Goal: Information Seeking & Learning: Learn about a topic

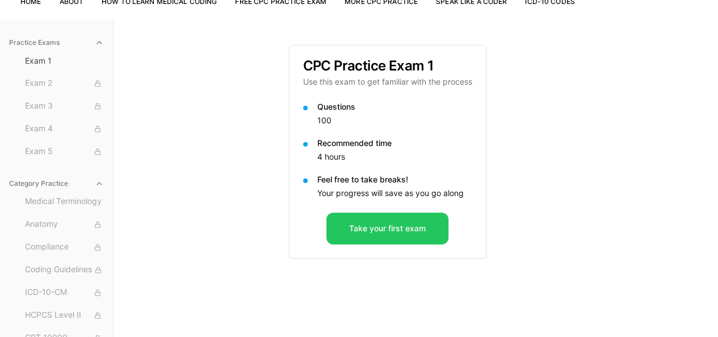
scroll to position [94, 0]
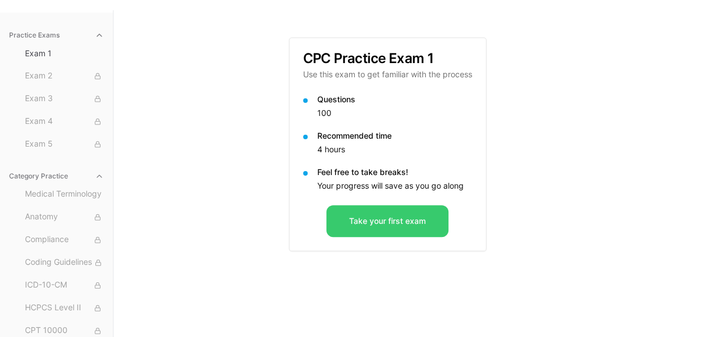
click at [373, 215] on button "Take your first exam" at bounding box center [388, 221] width 122 height 32
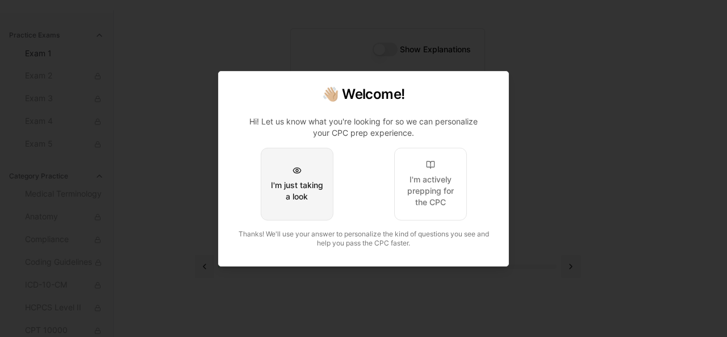
click at [303, 172] on button "I'm just taking a look" at bounding box center [297, 184] width 73 height 73
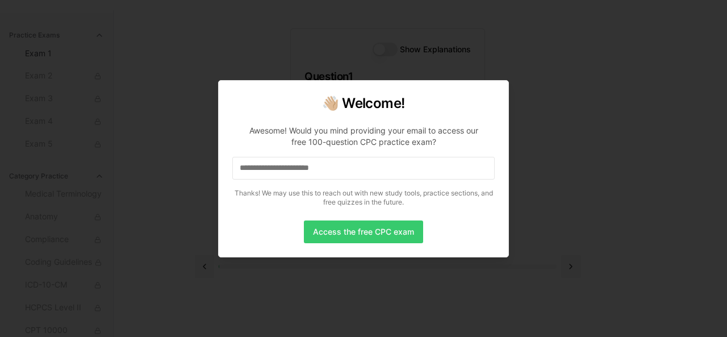
click at [354, 237] on button "Access the free CPC exam" at bounding box center [363, 231] width 119 height 23
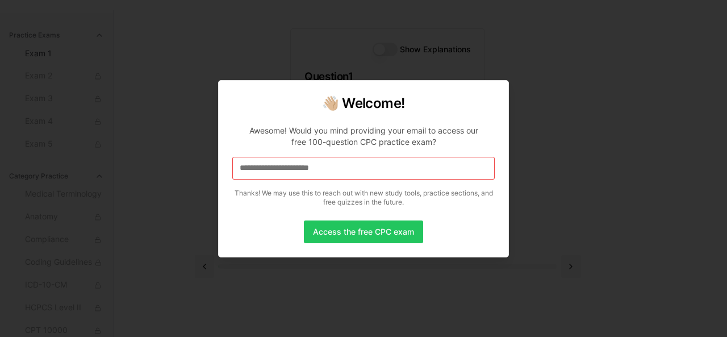
click at [301, 166] on input at bounding box center [363, 168] width 262 height 23
click at [301, 166] on input "*" at bounding box center [363, 168] width 262 height 23
click at [301, 166] on input "**" at bounding box center [363, 168] width 262 height 23
click at [300, 165] on input "***" at bounding box center [363, 168] width 262 height 23
click at [300, 165] on input "****" at bounding box center [363, 168] width 262 height 23
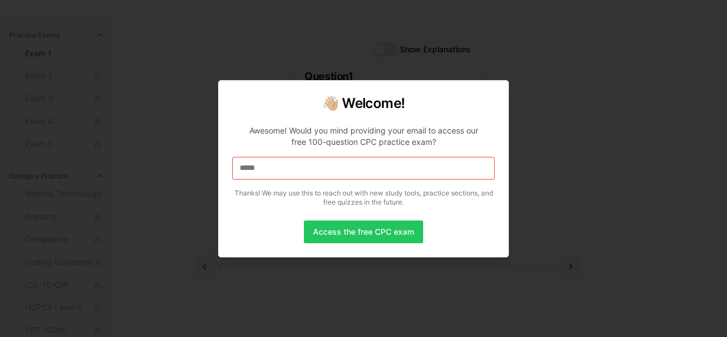
click at [300, 165] on input "*****" at bounding box center [363, 168] width 262 height 23
click at [300, 165] on input "******" at bounding box center [363, 168] width 262 height 23
click at [289, 170] on input "*******" at bounding box center [363, 168] width 262 height 23
click at [272, 168] on input "********" at bounding box center [363, 168] width 262 height 23
click at [272, 168] on input "*******" at bounding box center [363, 168] width 262 height 23
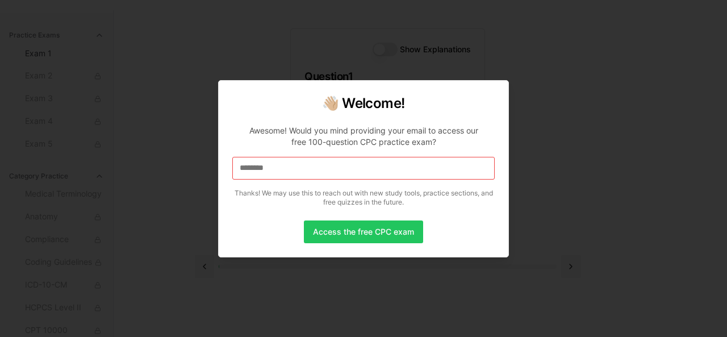
click at [272, 168] on input "********" at bounding box center [363, 168] width 262 height 23
click at [272, 168] on input "*********" at bounding box center [363, 168] width 262 height 23
click at [286, 165] on input "*********" at bounding box center [363, 168] width 262 height 23
click at [286, 165] on input "**********" at bounding box center [363, 168] width 262 height 23
click at [262, 168] on input "**********" at bounding box center [363, 168] width 262 height 23
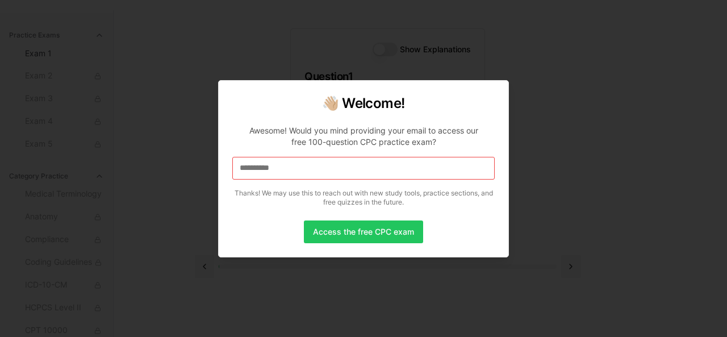
click at [262, 168] on input "**********" at bounding box center [363, 168] width 262 height 23
click at [258, 166] on input "**********" at bounding box center [363, 168] width 262 height 23
click at [290, 168] on input "**********" at bounding box center [363, 168] width 262 height 23
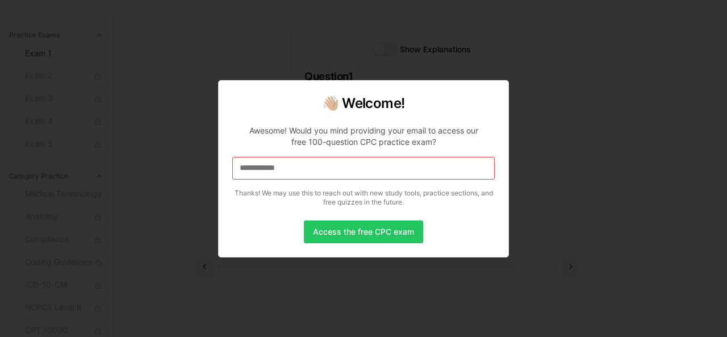
click at [299, 167] on input "**********" at bounding box center [363, 168] width 262 height 23
click at [312, 166] on input "**********" at bounding box center [363, 168] width 262 height 23
click at [317, 166] on input "**********" at bounding box center [363, 168] width 262 height 23
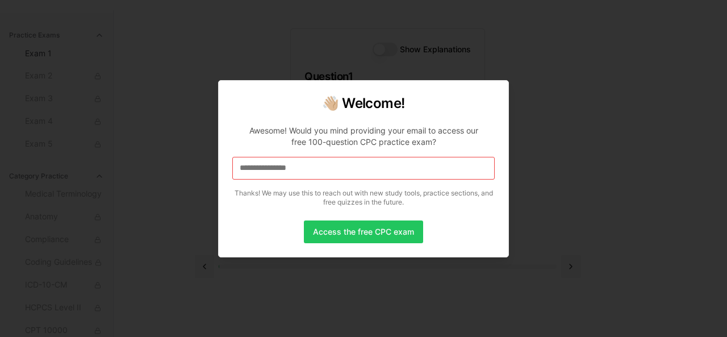
click at [317, 166] on input "**********" at bounding box center [363, 168] width 262 height 23
click at [343, 169] on input "**********" at bounding box center [363, 168] width 262 height 23
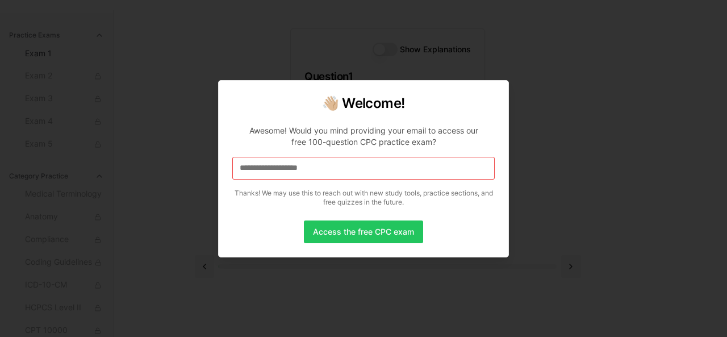
click at [343, 169] on input "**********" at bounding box center [363, 168] width 262 height 23
click at [336, 224] on button "Access the free CPC exam" at bounding box center [363, 231] width 119 height 23
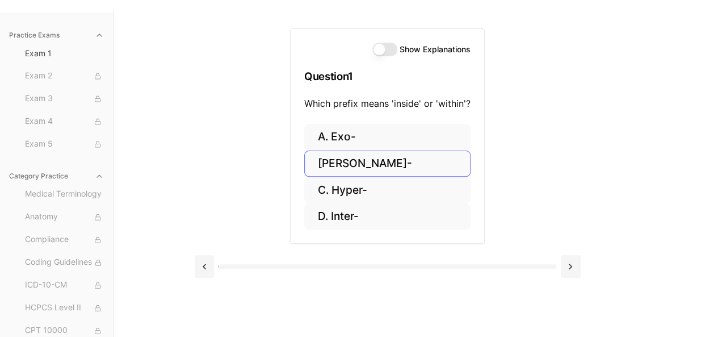
click at [342, 166] on button "[PERSON_NAME]-" at bounding box center [387, 164] width 166 height 27
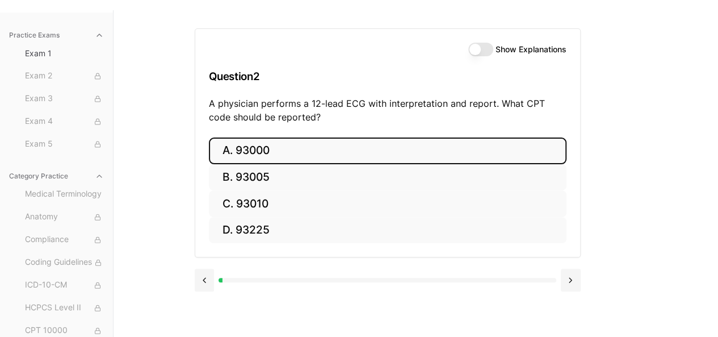
click at [307, 148] on button "A. 93000" at bounding box center [388, 150] width 358 height 27
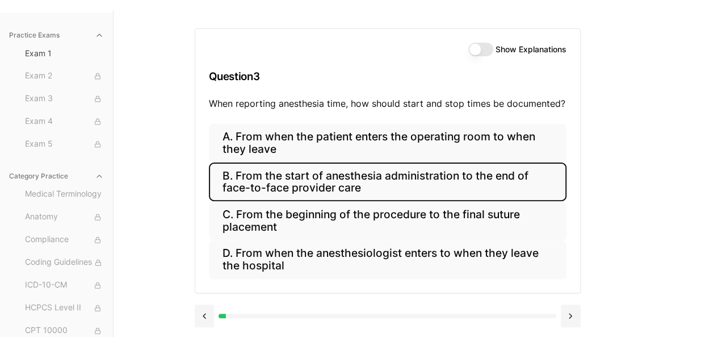
click at [281, 177] on button "B. From the start of anesthesia administration to the end of face-to-face provi…" at bounding box center [388, 181] width 358 height 39
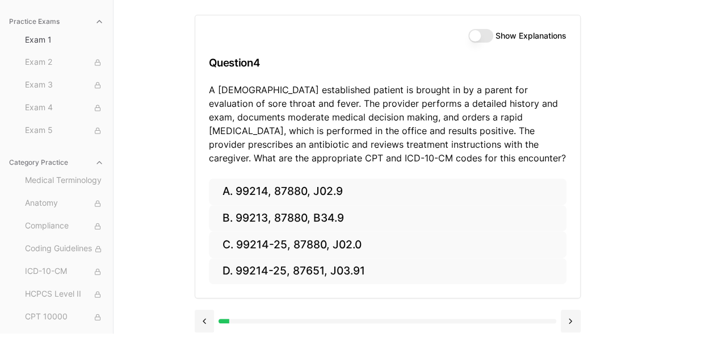
scroll to position [110, 0]
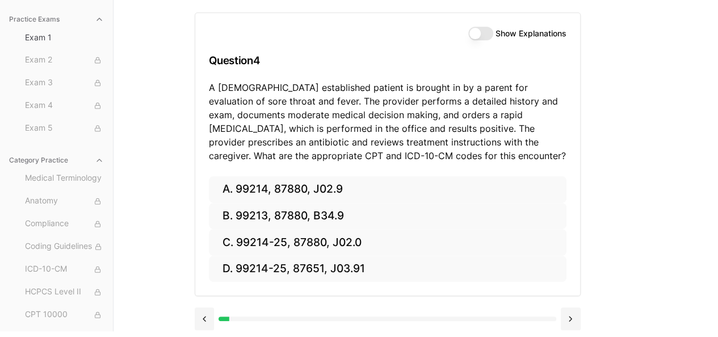
click at [488, 35] on button "Show Explanations" at bounding box center [481, 34] width 25 height 14
click at [476, 33] on button "Show Explanations" at bounding box center [481, 34] width 25 height 14
click at [201, 314] on button at bounding box center [205, 318] width 20 height 23
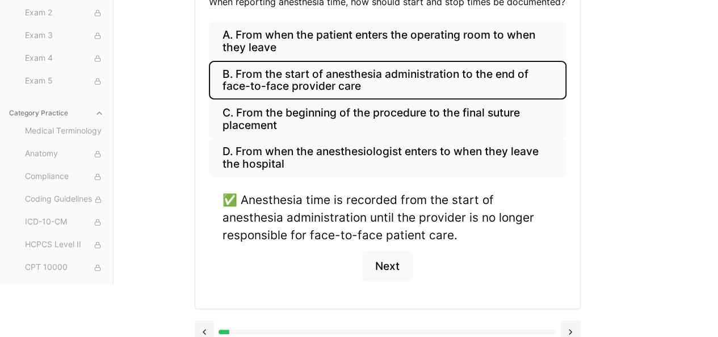
scroll to position [205, 0]
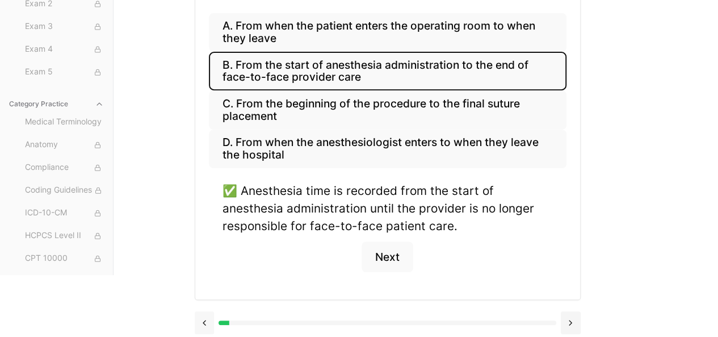
click at [207, 314] on button at bounding box center [205, 322] width 20 height 23
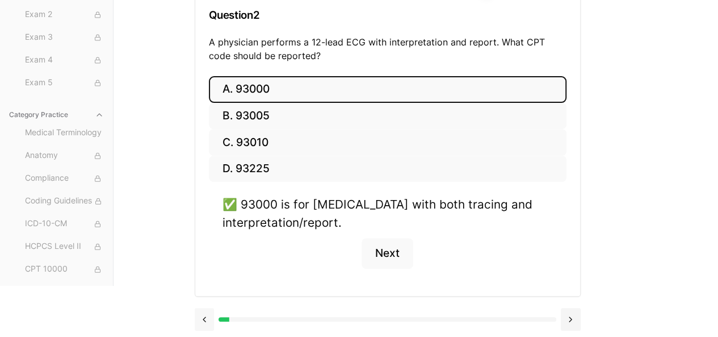
click at [207, 314] on button at bounding box center [205, 319] width 20 height 23
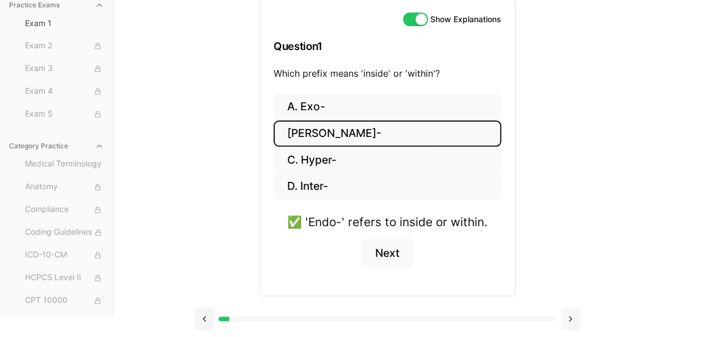
click at [566, 315] on button at bounding box center [571, 318] width 20 height 23
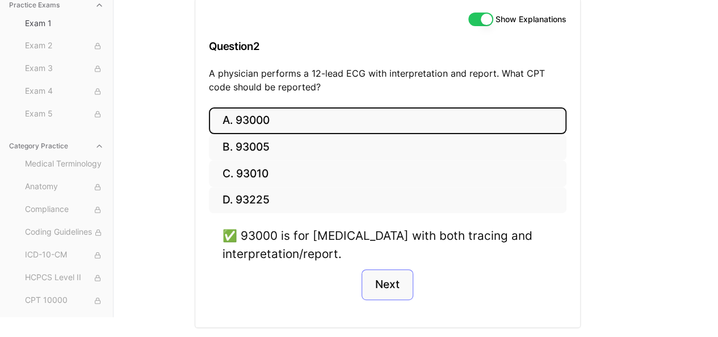
click at [381, 281] on button "Next" at bounding box center [388, 284] width 52 height 31
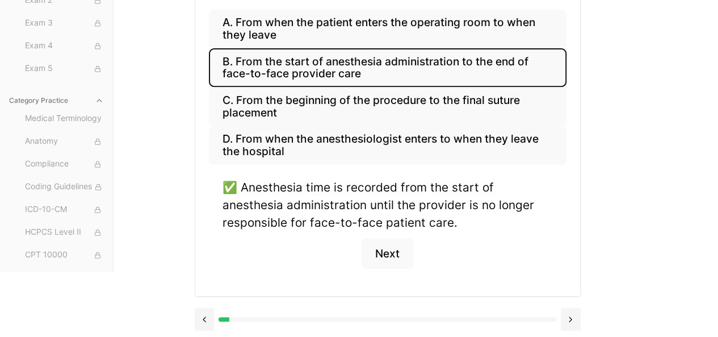
scroll to position [209, 0]
click at [396, 253] on button "Next" at bounding box center [388, 252] width 52 height 31
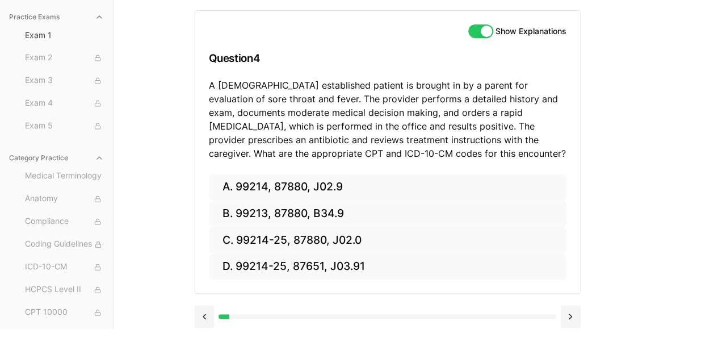
scroll to position [110, 0]
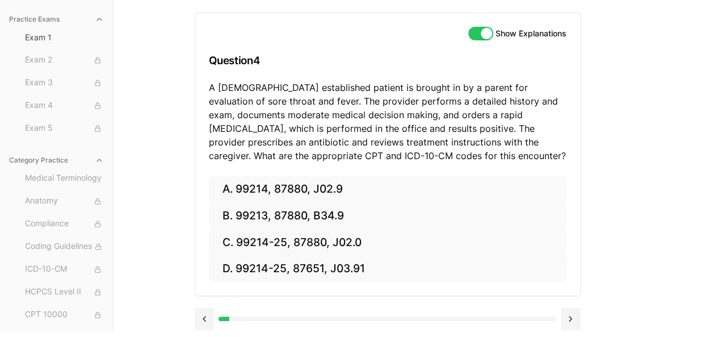
click at [474, 34] on button "Show Explanations" at bounding box center [481, 34] width 25 height 14
type button "on"
click at [202, 311] on button at bounding box center [205, 318] width 20 height 23
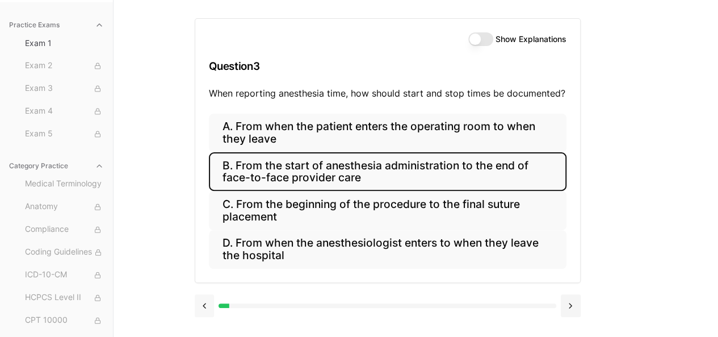
click at [202, 311] on button at bounding box center [205, 305] width 20 height 23
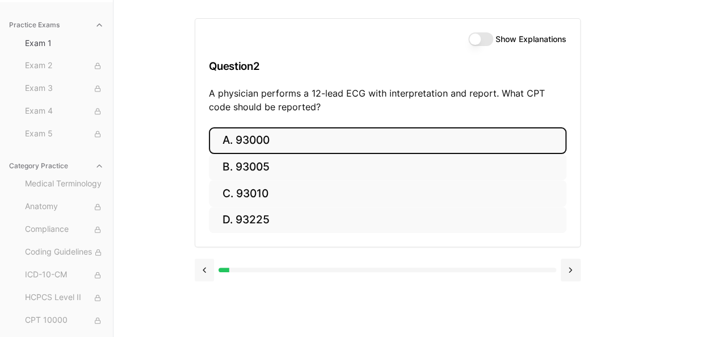
click at [203, 266] on button at bounding box center [205, 269] width 20 height 23
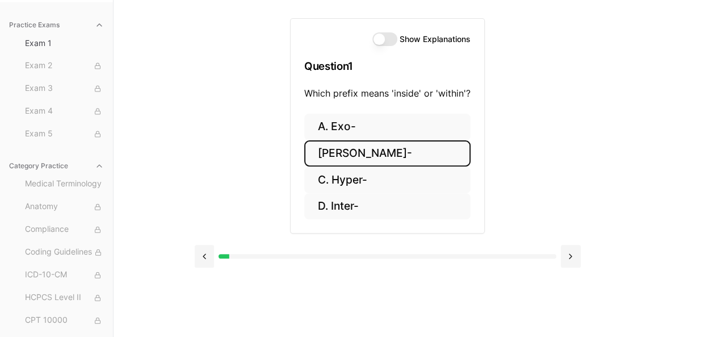
click at [392, 35] on button "Show Explanations" at bounding box center [385, 39] width 25 height 14
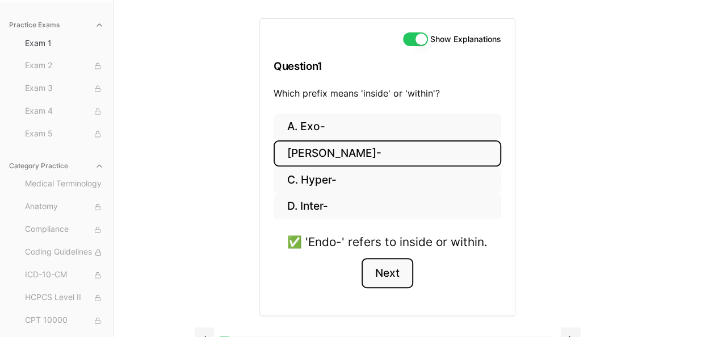
click at [377, 270] on button "Next" at bounding box center [388, 273] width 52 height 31
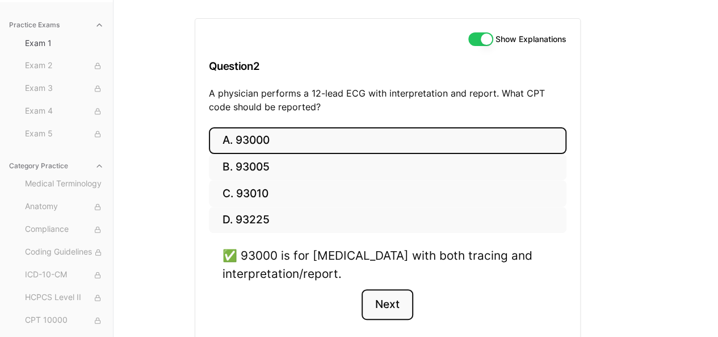
click at [391, 304] on button "Next" at bounding box center [388, 304] width 52 height 31
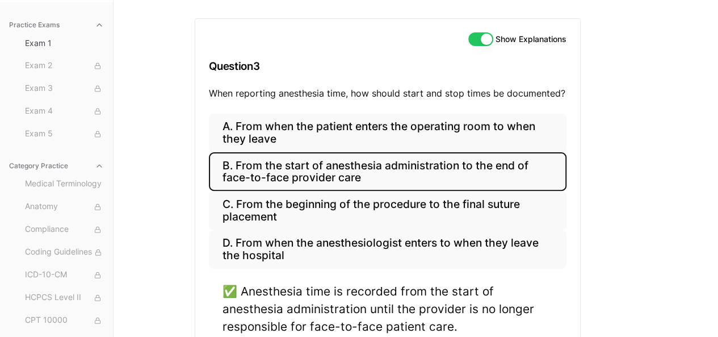
click at [478, 36] on button "Show Explanations" at bounding box center [481, 39] width 25 height 14
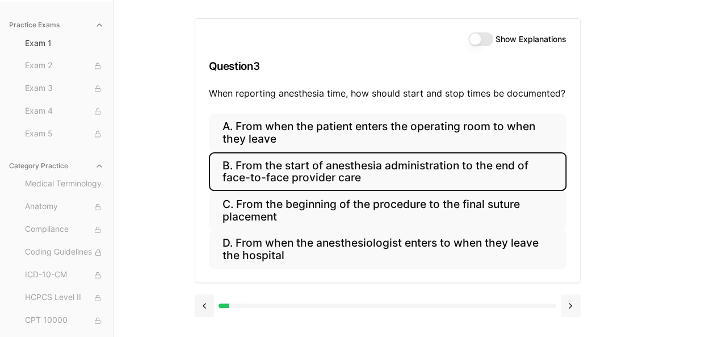
click at [570, 299] on button at bounding box center [571, 305] width 20 height 23
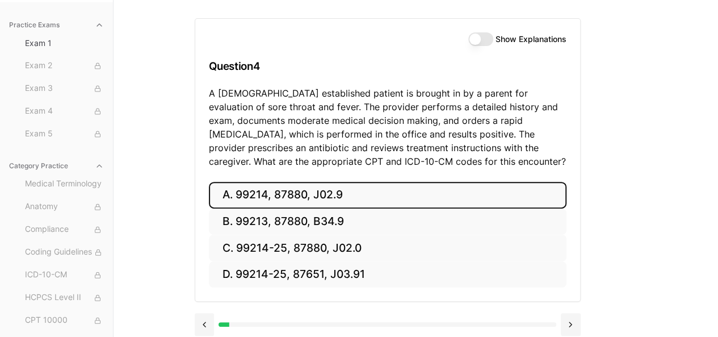
click at [347, 193] on button "A. 99214, 87880, J02.9" at bounding box center [388, 195] width 358 height 27
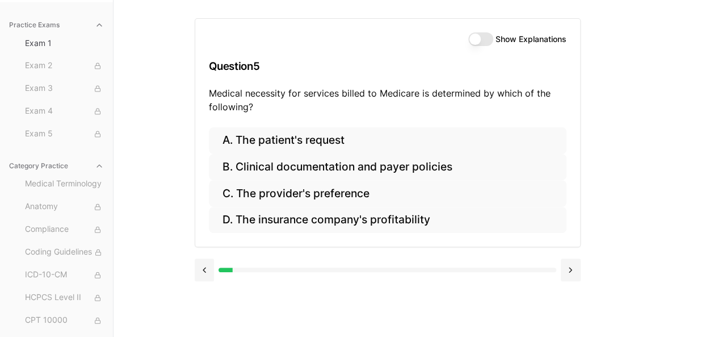
click at [488, 44] on button "Show Explanations" at bounding box center [481, 39] width 25 height 14
click at [208, 269] on button at bounding box center [205, 269] width 20 height 23
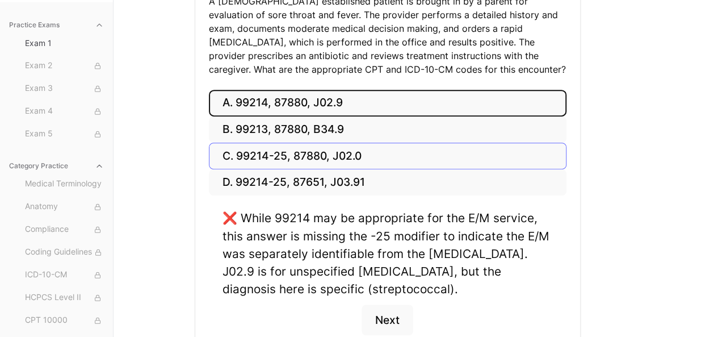
scroll to position [199, 0]
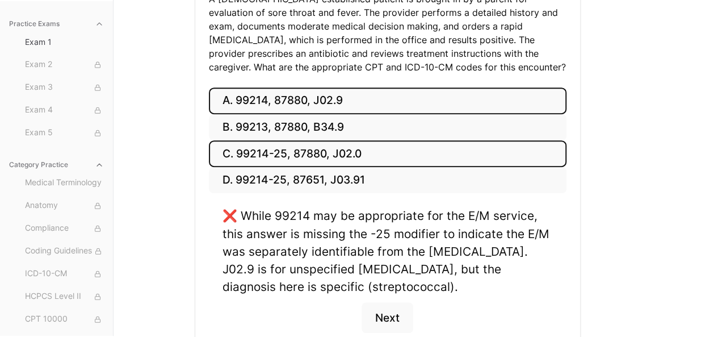
click at [278, 155] on button "C. 99214-25, 87880, J02.0" at bounding box center [388, 153] width 358 height 27
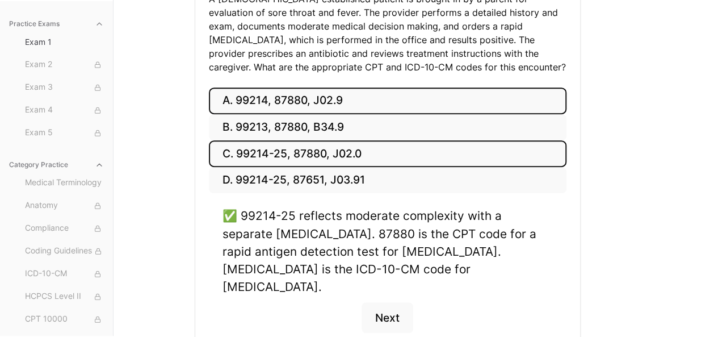
click at [275, 105] on button "A. 99214, 87880, J02.9" at bounding box center [388, 100] width 358 height 27
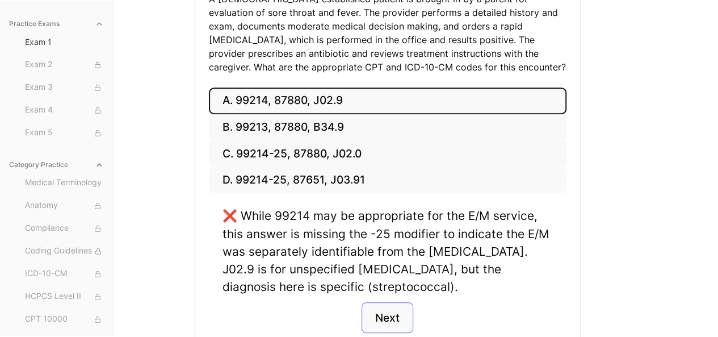
click at [396, 312] on button "Next" at bounding box center [388, 317] width 52 height 31
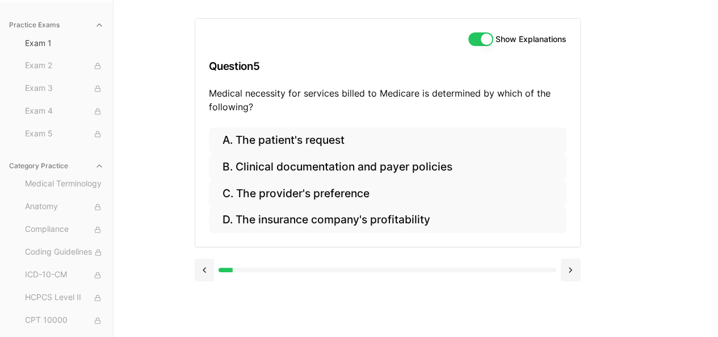
scroll to position [105, 0]
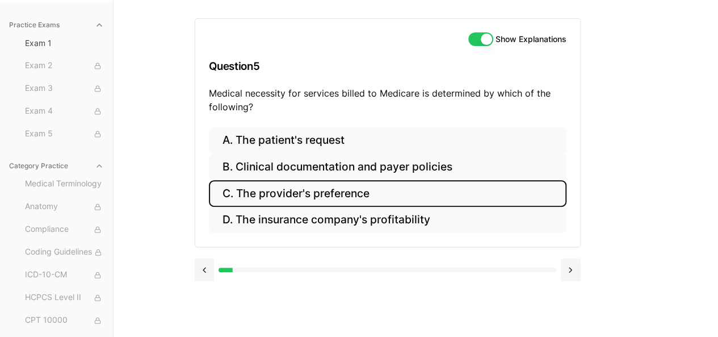
click at [273, 194] on button "C. The provider's preference" at bounding box center [388, 193] width 358 height 27
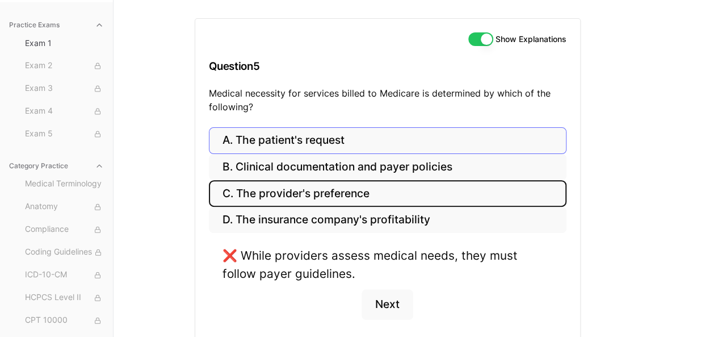
click at [262, 143] on button "A. The patient's request" at bounding box center [388, 140] width 358 height 27
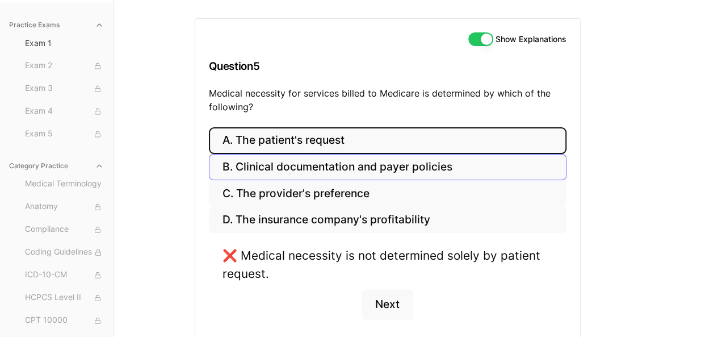
click at [259, 161] on button "B. Clinical documentation and payer policies" at bounding box center [388, 167] width 358 height 27
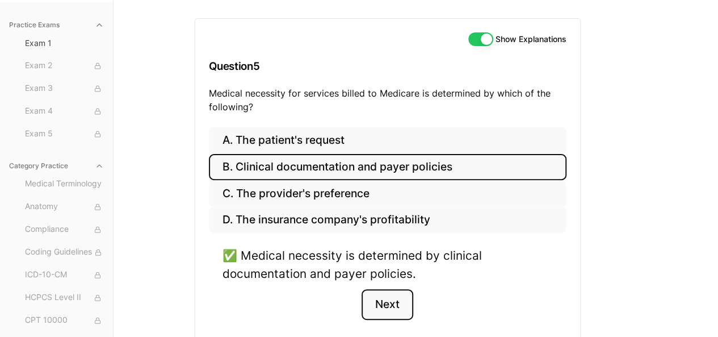
click at [390, 303] on button "Next" at bounding box center [388, 304] width 52 height 31
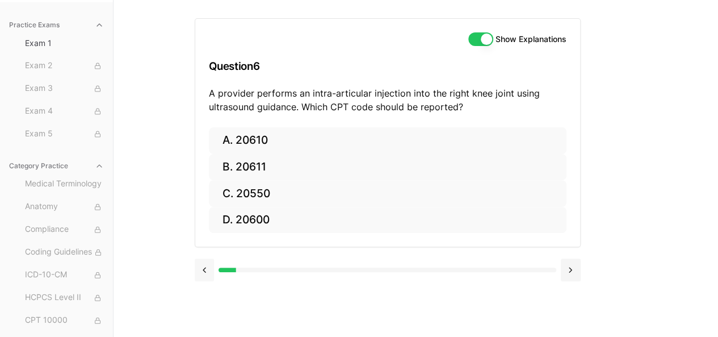
click at [209, 261] on button at bounding box center [205, 269] width 20 height 23
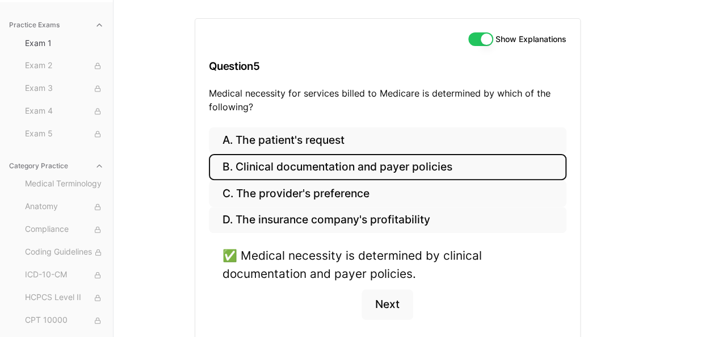
click at [209, 261] on div "✅ Medical necessity is determined by clinical documentation and payer policies.…" at bounding box center [388, 289] width 358 height 86
click at [474, 41] on button "Show Explanations" at bounding box center [481, 39] width 25 height 14
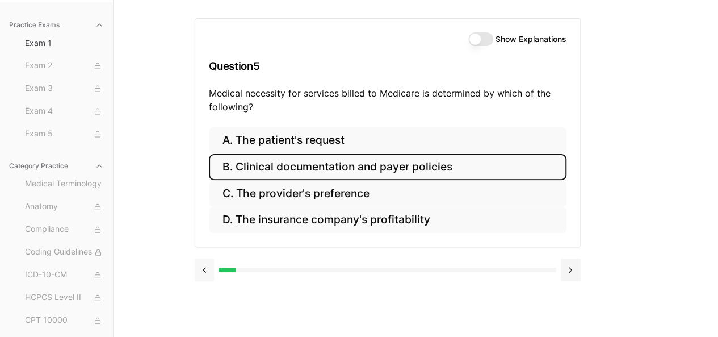
click at [208, 264] on button at bounding box center [205, 269] width 20 height 23
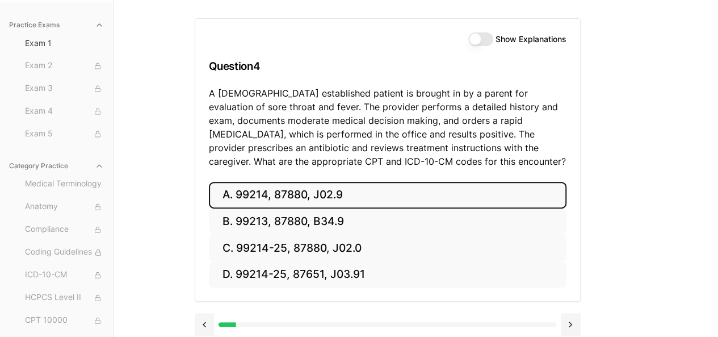
click at [328, 186] on button "A. 99214, 87880, J02.9" at bounding box center [388, 195] width 358 height 27
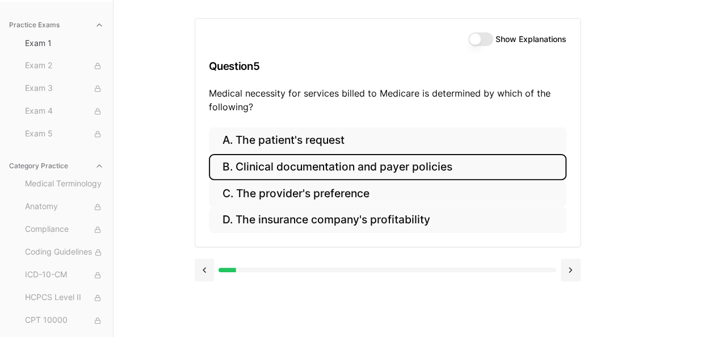
click at [330, 168] on button "B. Clinical documentation and payer policies" at bounding box center [388, 167] width 358 height 27
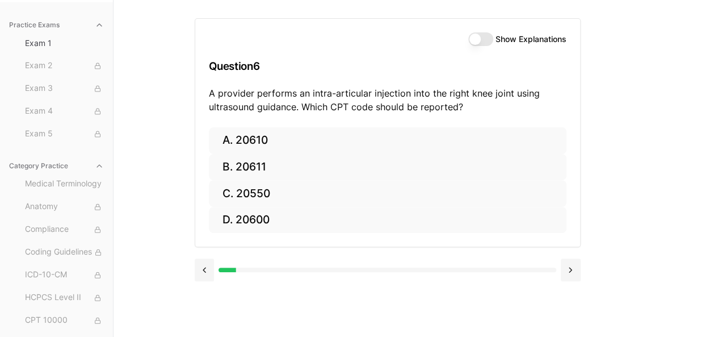
click at [483, 39] on button "Show Explanations" at bounding box center [481, 39] width 25 height 14
click at [208, 270] on button at bounding box center [205, 269] width 20 height 23
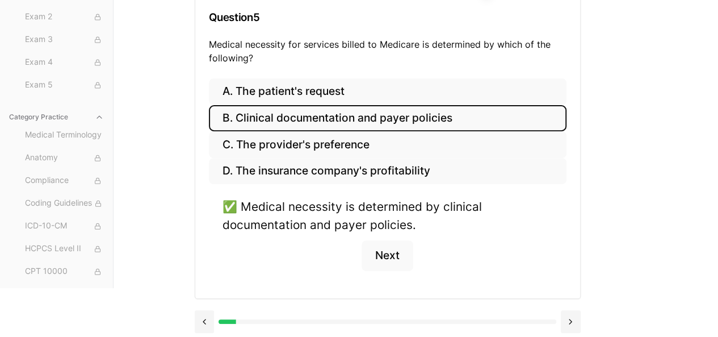
scroll to position [156, 0]
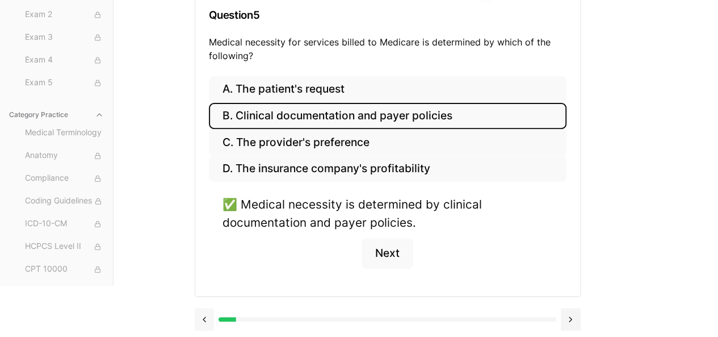
click at [206, 314] on button at bounding box center [205, 319] width 20 height 23
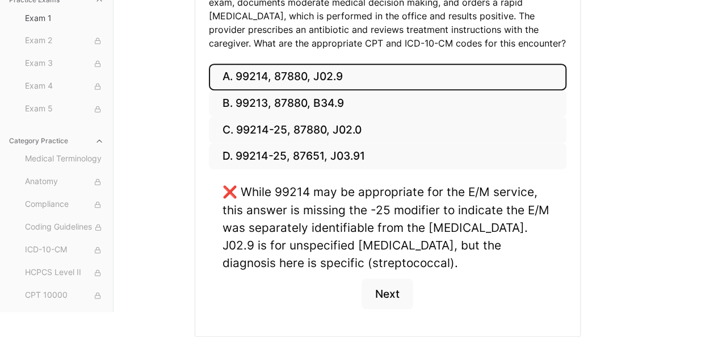
scroll to position [231, 0]
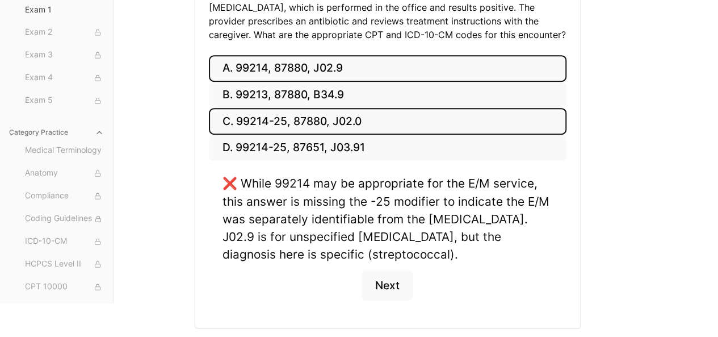
click at [248, 124] on button "C. 99214-25, 87880, J02.0" at bounding box center [388, 121] width 358 height 27
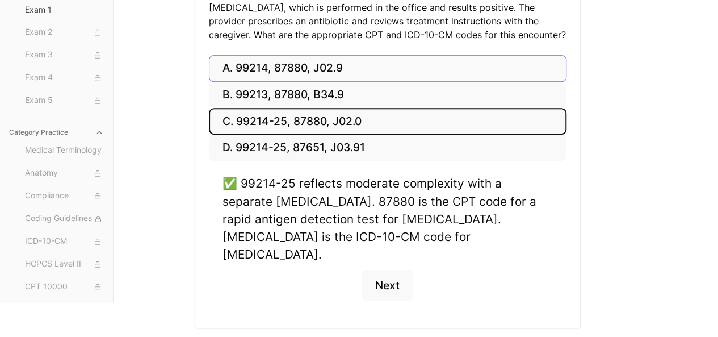
click at [300, 72] on button "A. 99214, 87880, J02.9" at bounding box center [388, 68] width 358 height 27
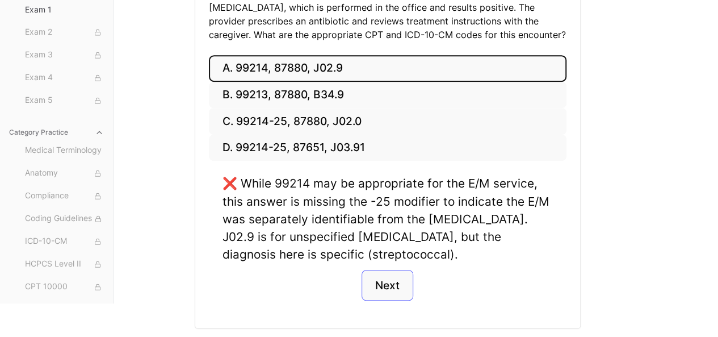
click at [374, 279] on button "Next" at bounding box center [388, 285] width 52 height 31
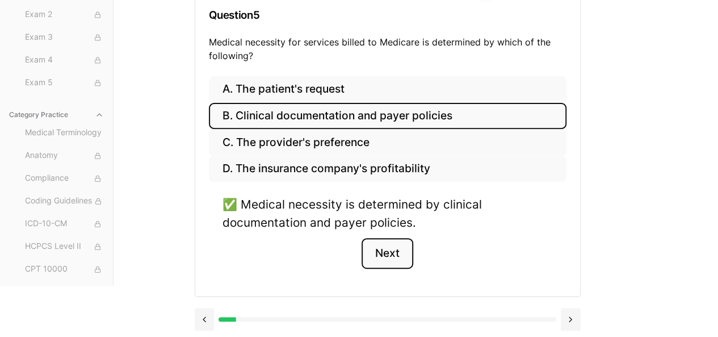
click at [378, 258] on button "Next" at bounding box center [388, 253] width 52 height 31
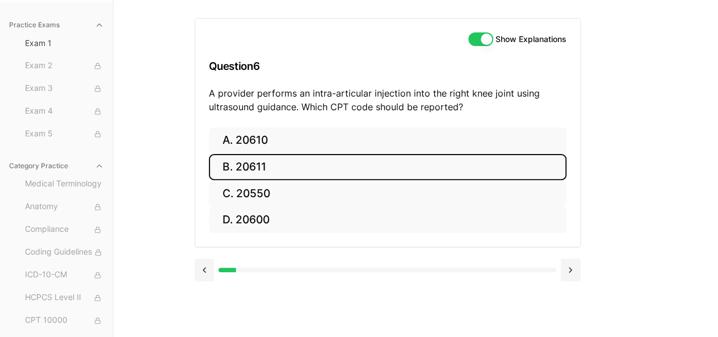
click at [270, 164] on button "B. 20611" at bounding box center [388, 167] width 358 height 27
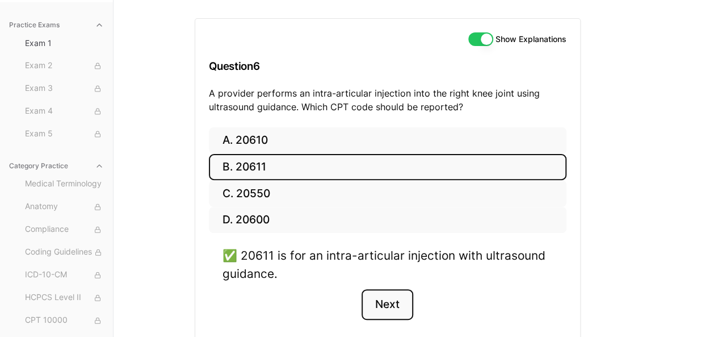
click at [395, 297] on button "Next" at bounding box center [388, 304] width 52 height 31
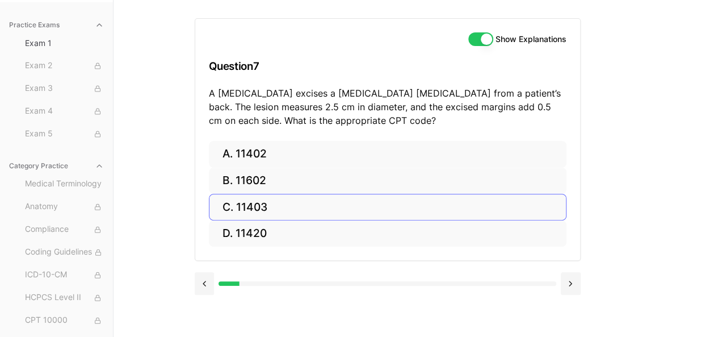
click at [257, 200] on button "C. 11403" at bounding box center [388, 207] width 358 height 27
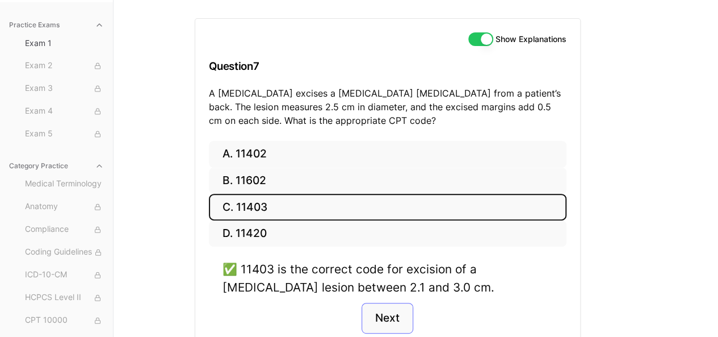
click at [401, 315] on button "Next" at bounding box center [388, 318] width 52 height 31
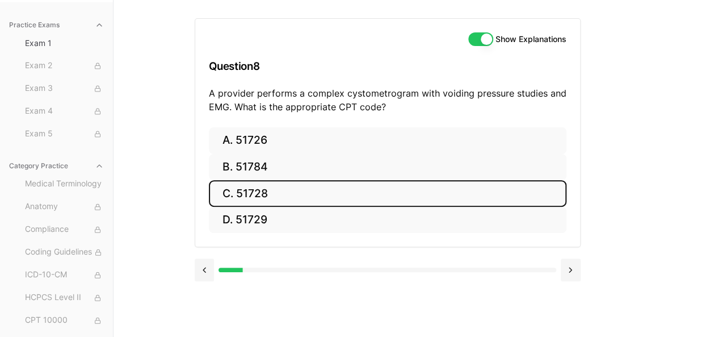
click at [246, 182] on button "C. 51728" at bounding box center [388, 193] width 358 height 27
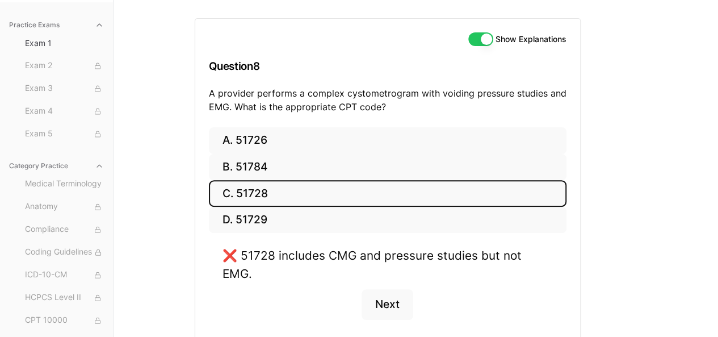
click at [246, 182] on button "C. 51728" at bounding box center [388, 193] width 358 height 27
click at [249, 166] on button "B. 51784" at bounding box center [388, 167] width 358 height 27
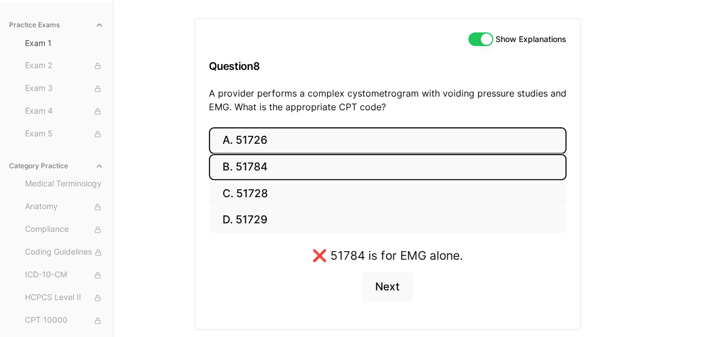
click at [246, 143] on button "A. 51726" at bounding box center [388, 140] width 358 height 27
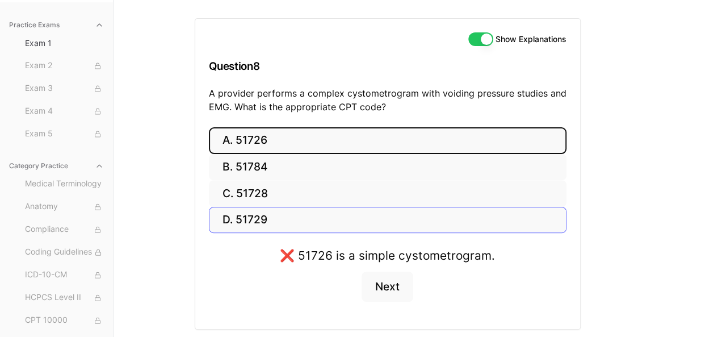
click at [243, 212] on button "D. 51729" at bounding box center [388, 220] width 358 height 27
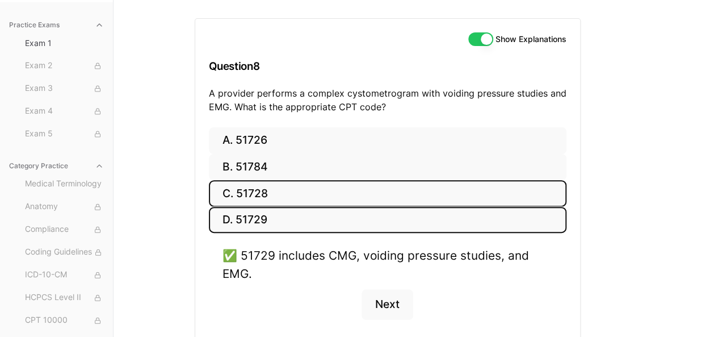
click at [245, 189] on button "C. 51728" at bounding box center [388, 193] width 358 height 27
click at [252, 208] on button "D. 51729" at bounding box center [388, 220] width 358 height 27
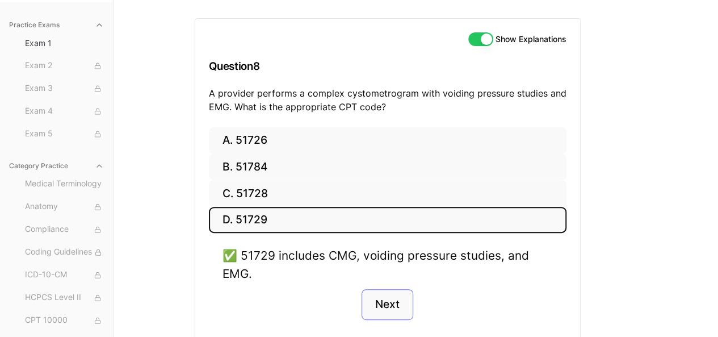
click at [392, 299] on button "Next" at bounding box center [388, 304] width 52 height 31
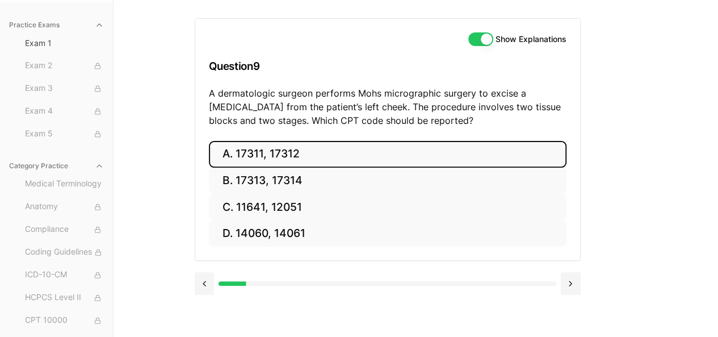
click at [252, 145] on button "A. 17311, 17312" at bounding box center [388, 154] width 358 height 27
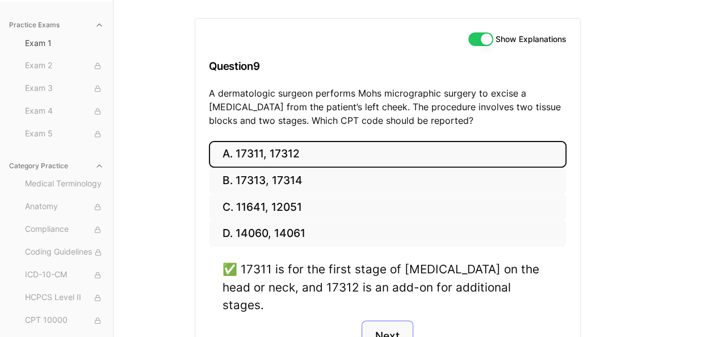
click at [399, 320] on button "Next" at bounding box center [388, 335] width 52 height 31
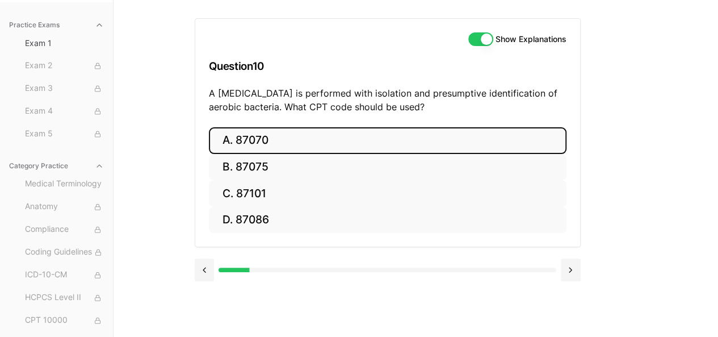
click at [253, 136] on button "A. 87070" at bounding box center [388, 140] width 358 height 27
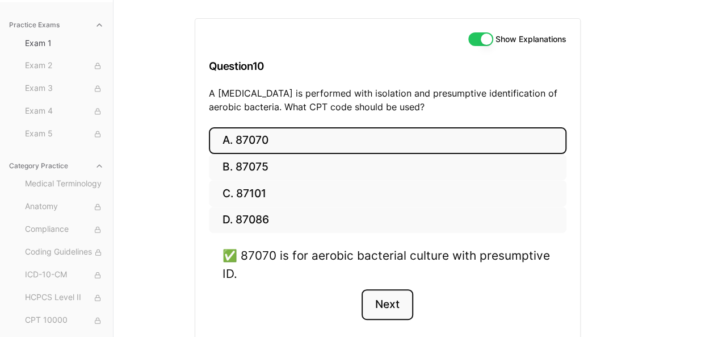
click at [389, 304] on button "Next" at bounding box center [388, 304] width 52 height 31
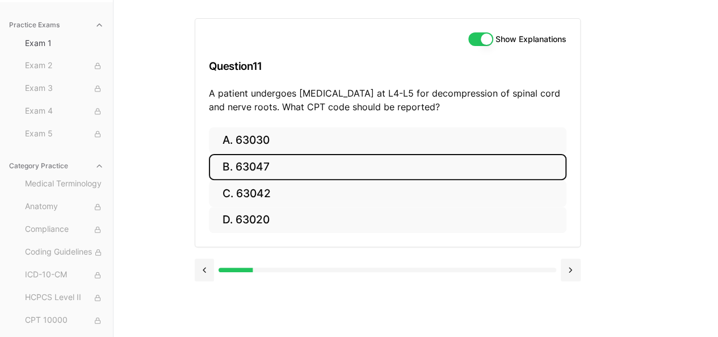
click at [247, 173] on button "B. 63047" at bounding box center [388, 167] width 358 height 27
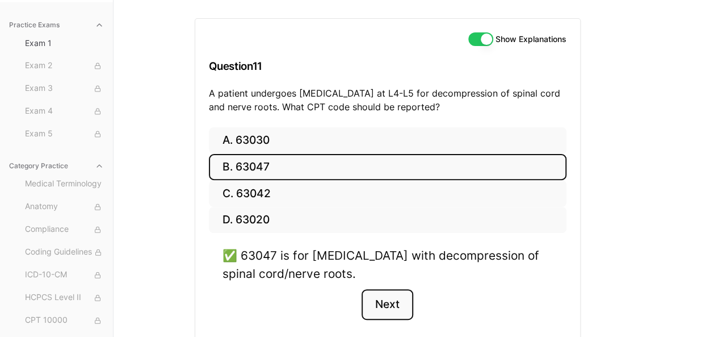
click at [396, 298] on button "Next" at bounding box center [388, 304] width 52 height 31
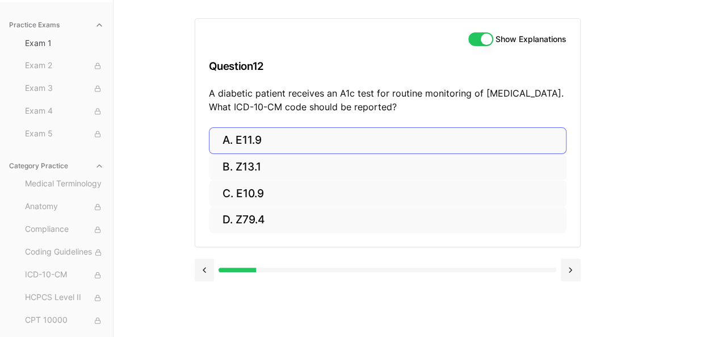
click at [232, 148] on button "A. E11.9" at bounding box center [388, 140] width 358 height 27
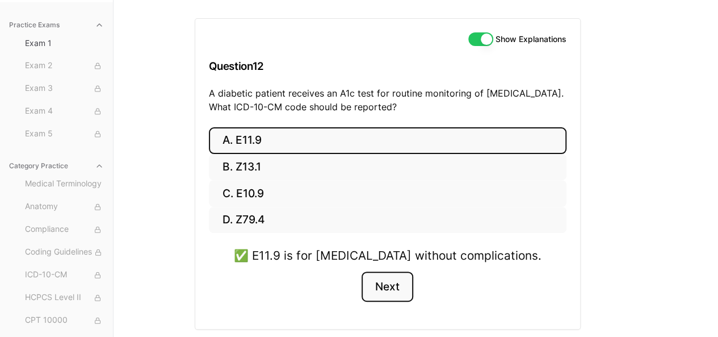
click at [385, 287] on button "Next" at bounding box center [388, 286] width 52 height 31
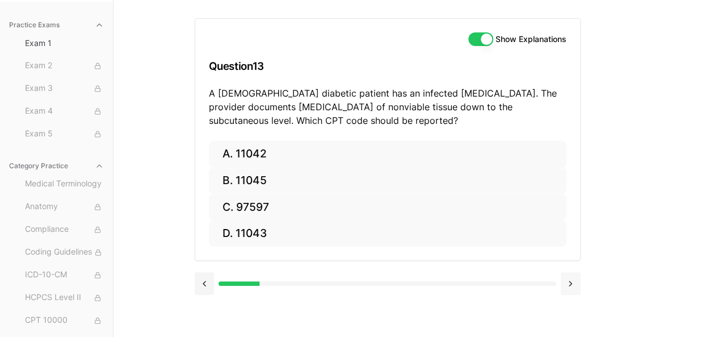
click at [566, 285] on button at bounding box center [571, 283] width 20 height 23
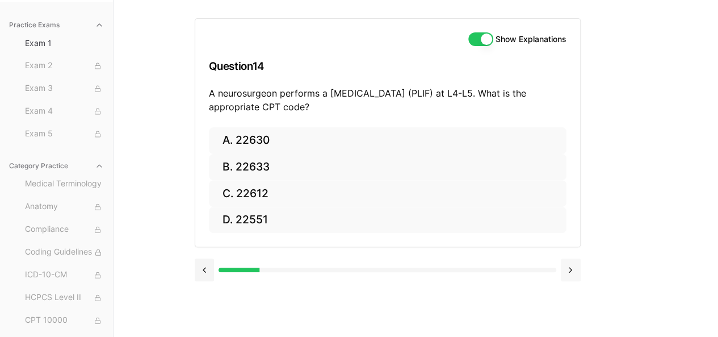
click at [566, 285] on div at bounding box center [388, 268] width 386 height 43
click at [573, 269] on button at bounding box center [571, 269] width 20 height 23
click at [573, 268] on button at bounding box center [571, 269] width 20 height 23
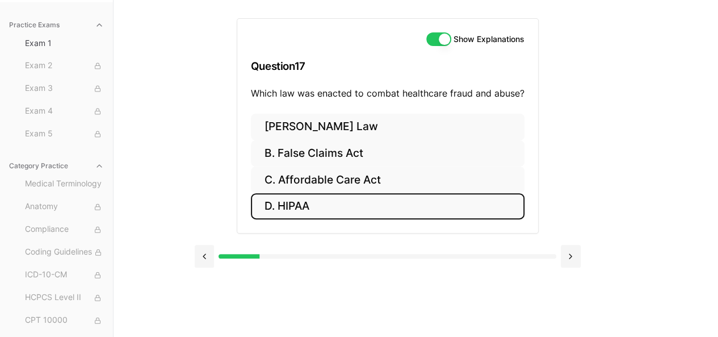
click at [298, 198] on button "D. HIPAA" at bounding box center [388, 206] width 274 height 27
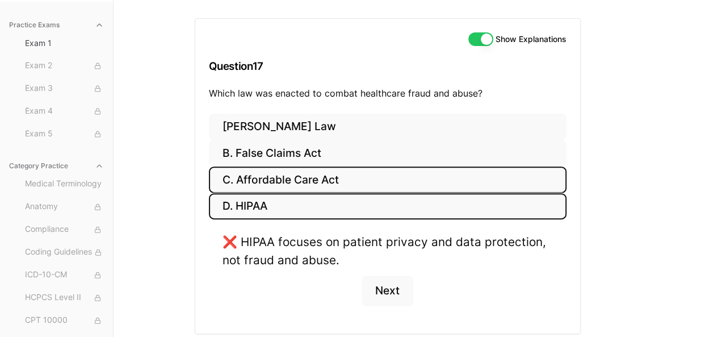
click at [289, 177] on button "C. Affordable Care Act" at bounding box center [388, 179] width 358 height 27
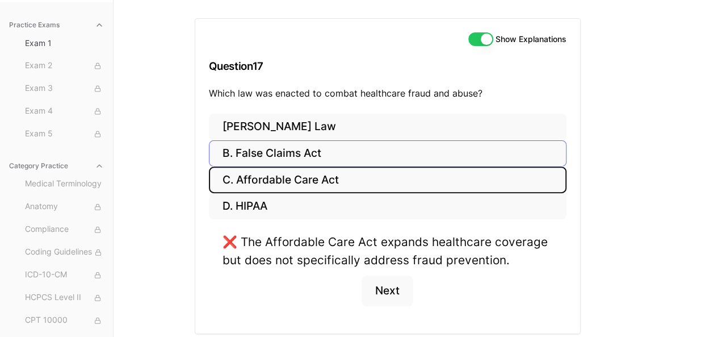
click at [286, 161] on button "B. False Claims Act" at bounding box center [388, 153] width 358 height 27
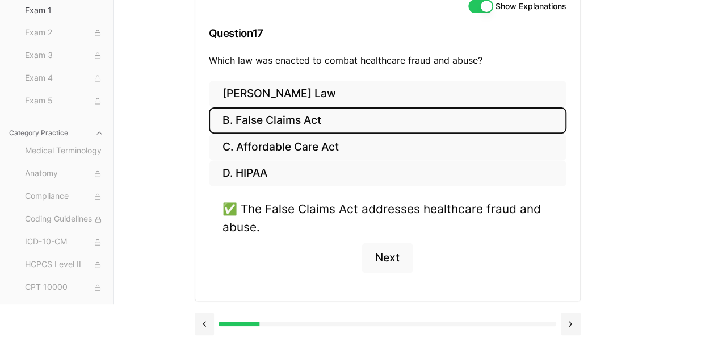
scroll to position [142, 0]
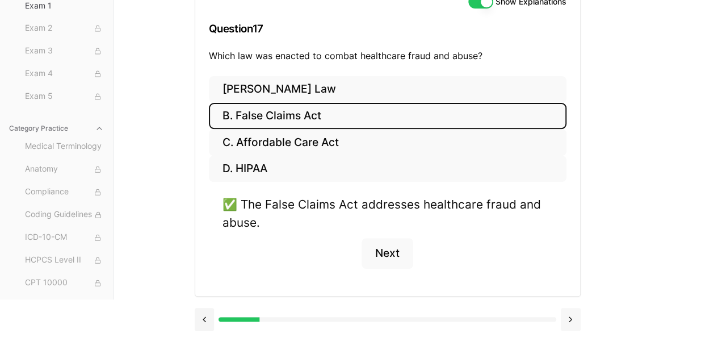
click at [570, 316] on button at bounding box center [571, 319] width 20 height 23
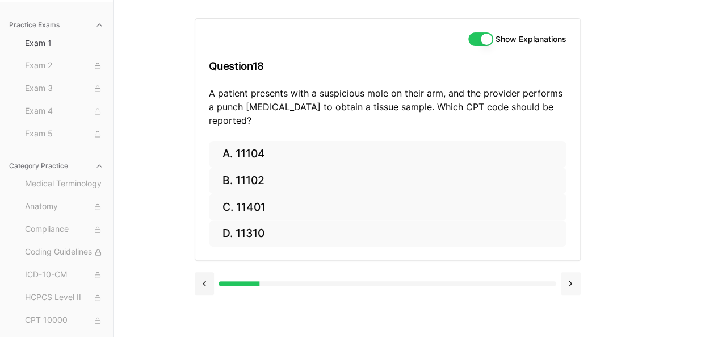
click at [576, 272] on button at bounding box center [571, 283] width 20 height 23
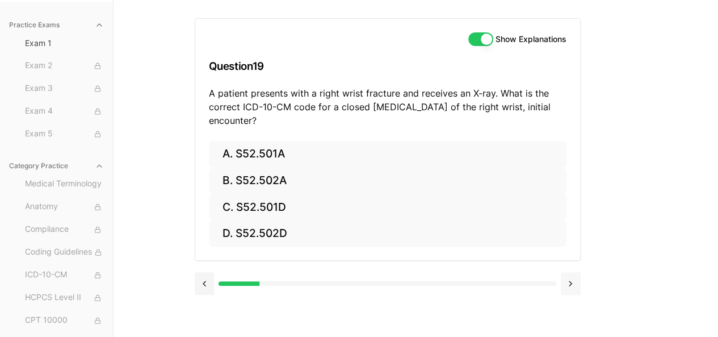
click at [571, 279] on button at bounding box center [571, 283] width 20 height 23
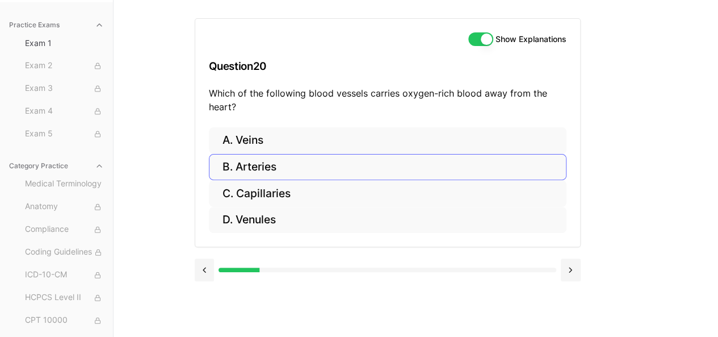
click at [282, 162] on button "B. Arteries" at bounding box center [388, 167] width 358 height 27
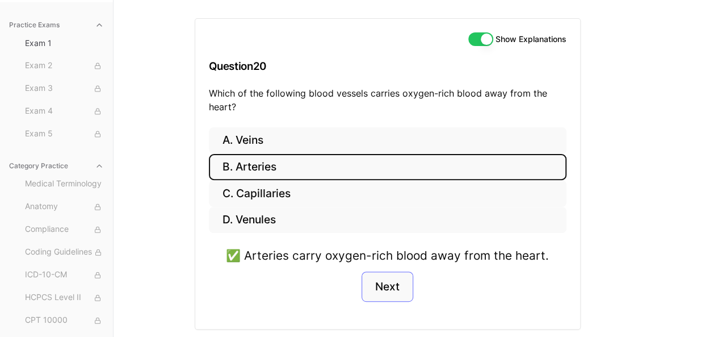
click at [401, 286] on button "Next" at bounding box center [388, 286] width 52 height 31
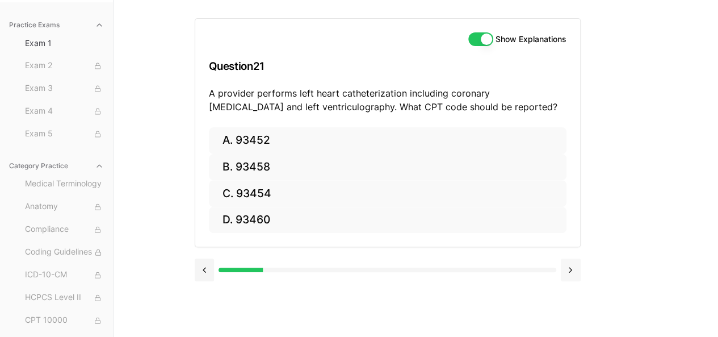
click at [573, 262] on button at bounding box center [571, 269] width 20 height 23
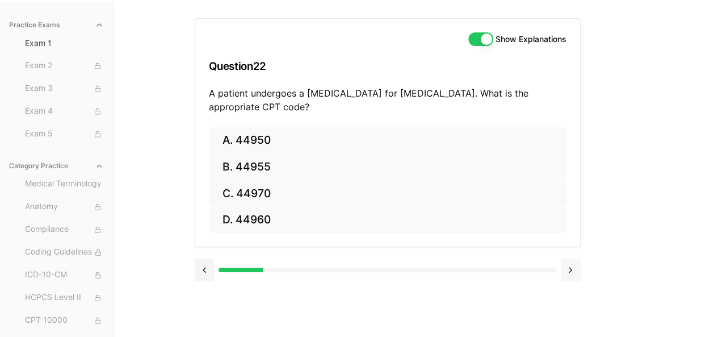
click at [573, 262] on button at bounding box center [571, 269] width 20 height 23
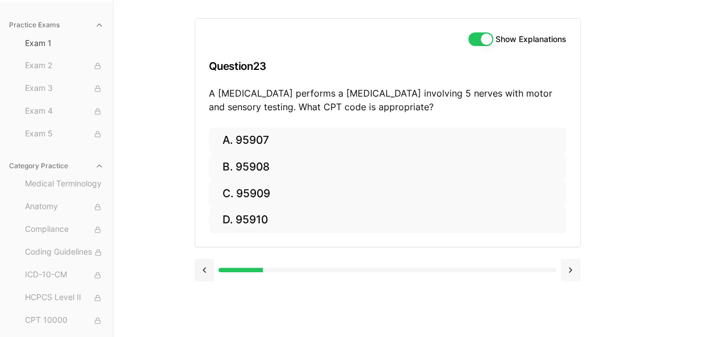
click at [573, 262] on button at bounding box center [571, 269] width 20 height 23
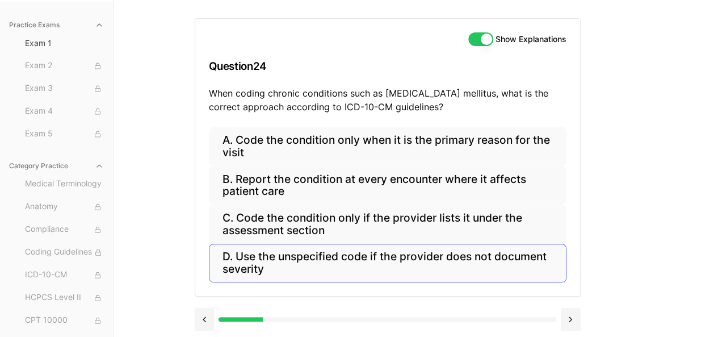
scroll to position [105, 0]
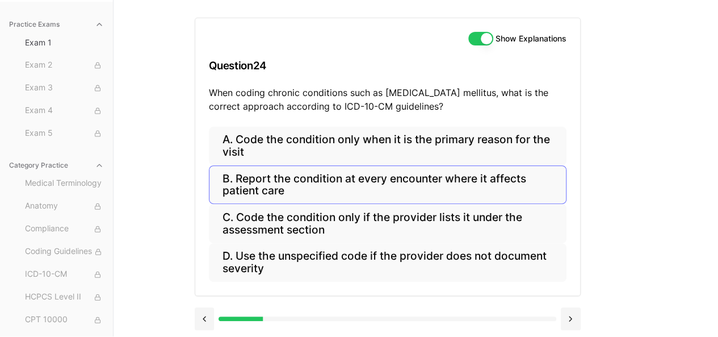
click at [344, 185] on button "B. Report the condition at every encounter where it affects patient care" at bounding box center [388, 184] width 358 height 39
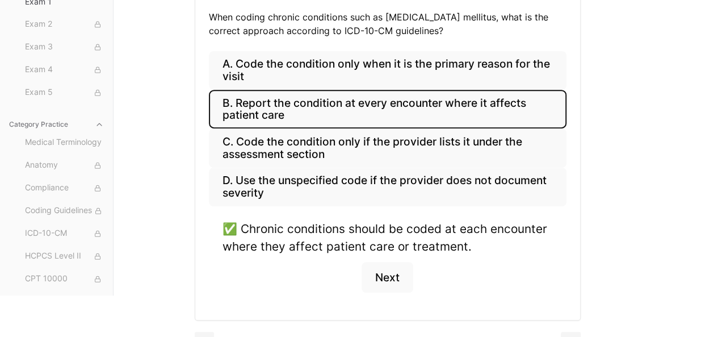
scroll to position [181, 0]
click at [394, 273] on button "Next" at bounding box center [388, 277] width 52 height 31
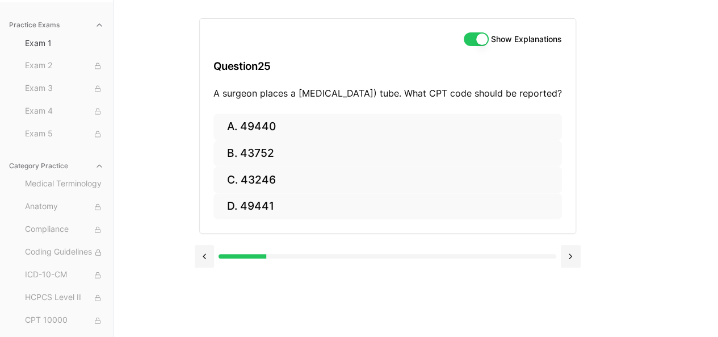
scroll to position [105, 0]
click at [567, 266] on button at bounding box center [571, 256] width 20 height 23
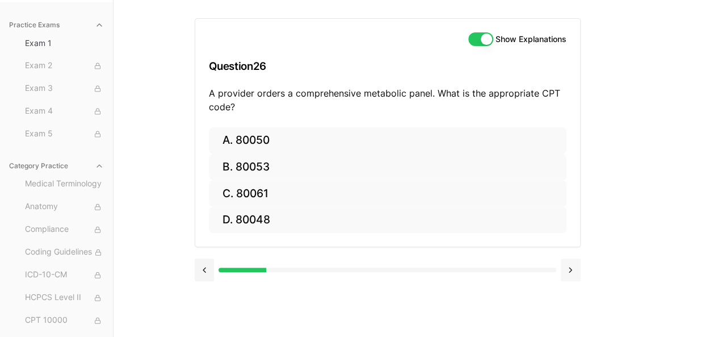
click at [567, 266] on button at bounding box center [571, 269] width 20 height 23
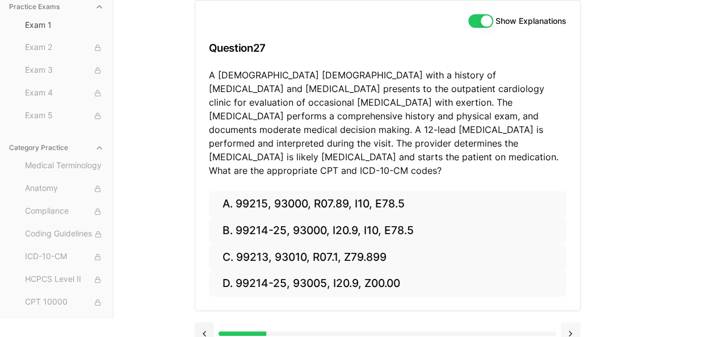
scroll to position [124, 0]
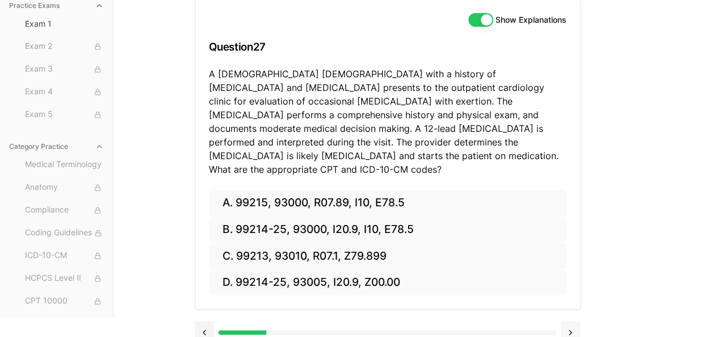
click at [573, 321] on button at bounding box center [571, 332] width 20 height 23
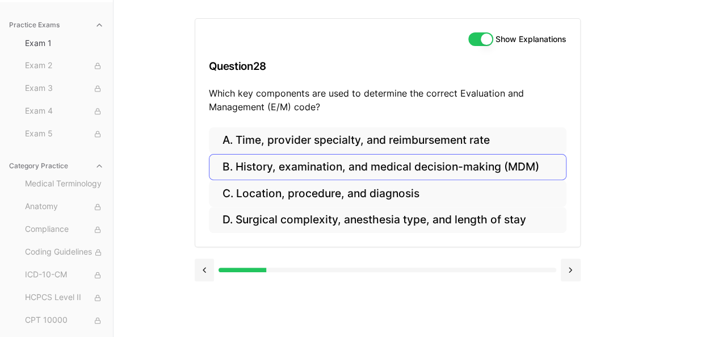
click at [445, 171] on button "B. History, examination, and medical decision-making (MDM)" at bounding box center [388, 167] width 358 height 27
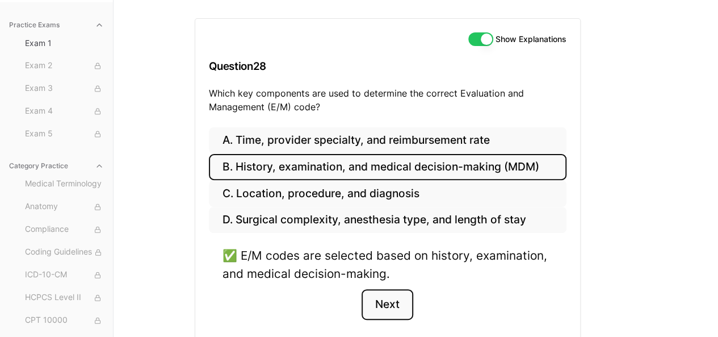
click at [389, 303] on button "Next" at bounding box center [388, 304] width 52 height 31
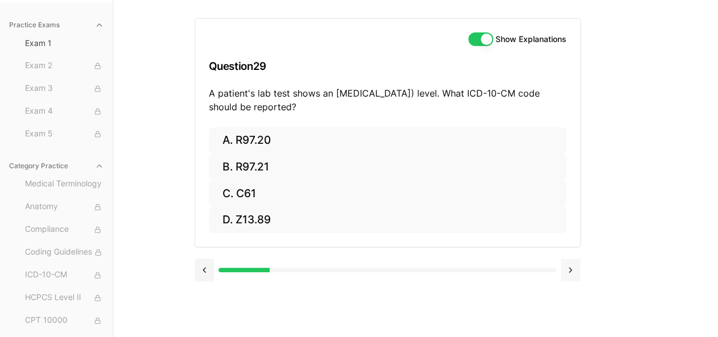
click at [571, 265] on button at bounding box center [571, 269] width 20 height 23
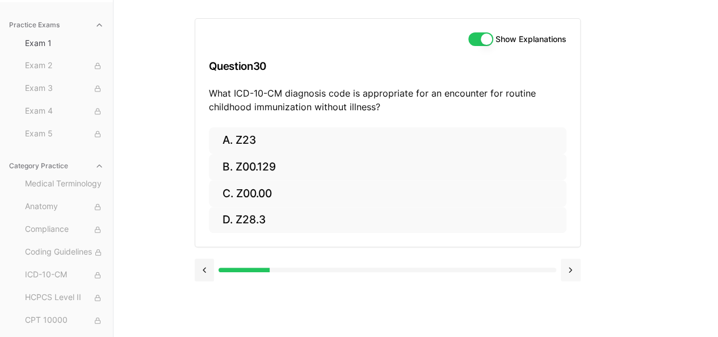
click at [571, 265] on button at bounding box center [571, 269] width 20 height 23
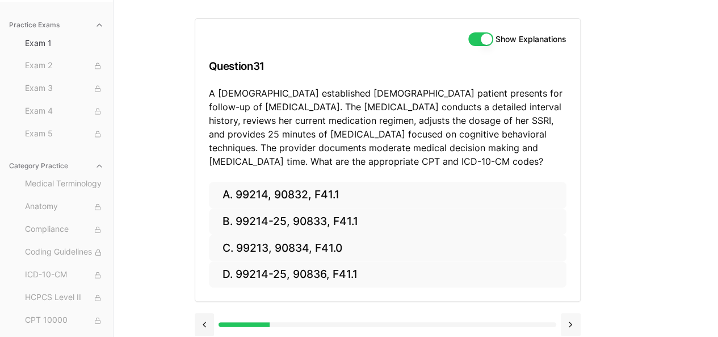
click at [569, 319] on button at bounding box center [571, 324] width 20 height 23
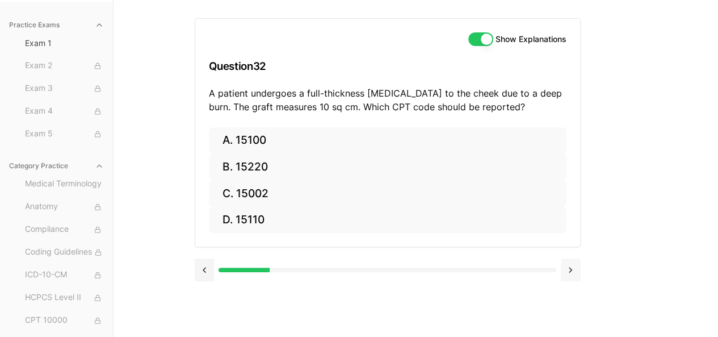
click at [571, 266] on button at bounding box center [571, 269] width 20 height 23
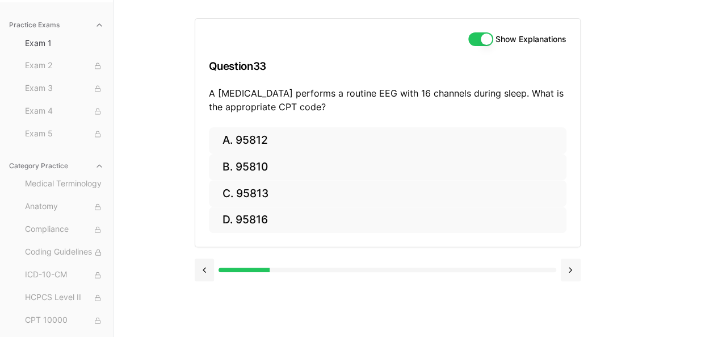
click at [571, 266] on button at bounding box center [571, 269] width 20 height 23
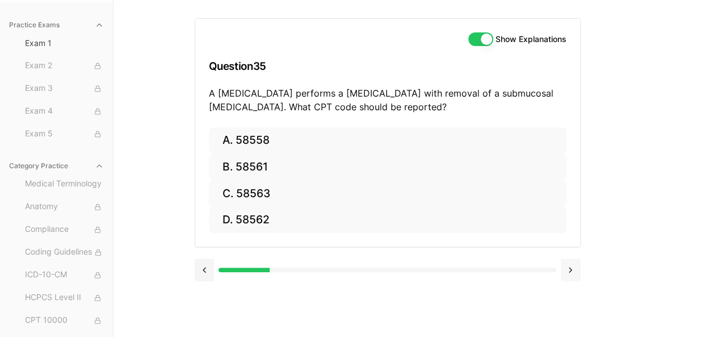
click at [571, 266] on button at bounding box center [571, 269] width 20 height 23
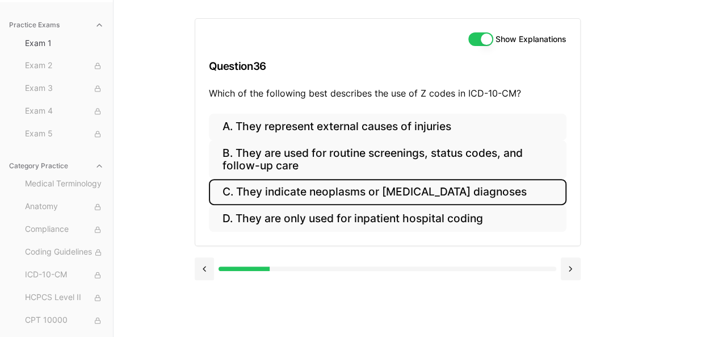
click at [327, 189] on button "C. They indicate neoplasms or [MEDICAL_DATA] diagnoses" at bounding box center [388, 192] width 358 height 27
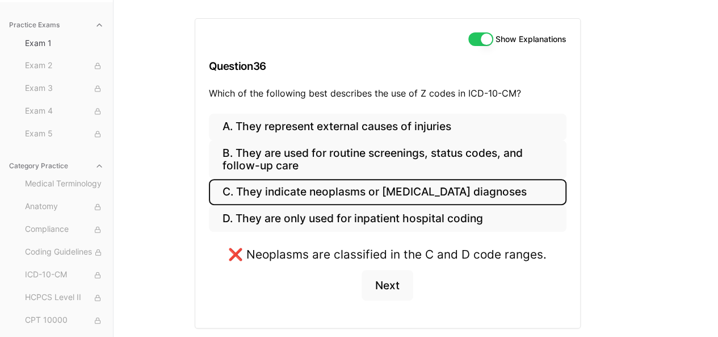
click at [327, 189] on button "C. They indicate neoplasms or [MEDICAL_DATA] diagnoses" at bounding box center [388, 192] width 358 height 27
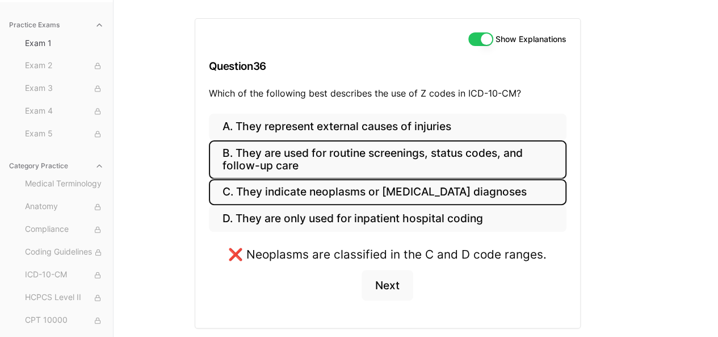
click at [312, 150] on button "B. They are used for routine screenings, status codes, and follow-up care" at bounding box center [388, 159] width 358 height 39
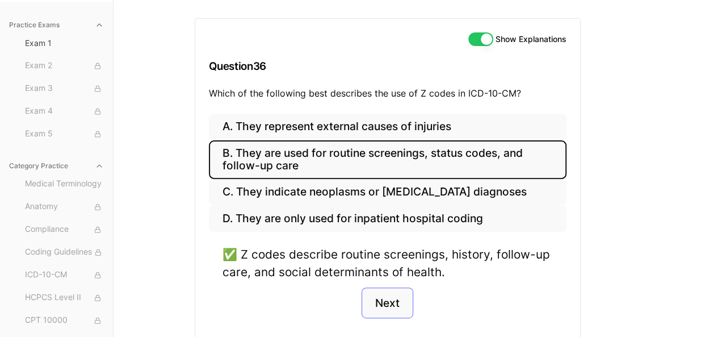
click at [381, 297] on button "Next" at bounding box center [388, 302] width 52 height 31
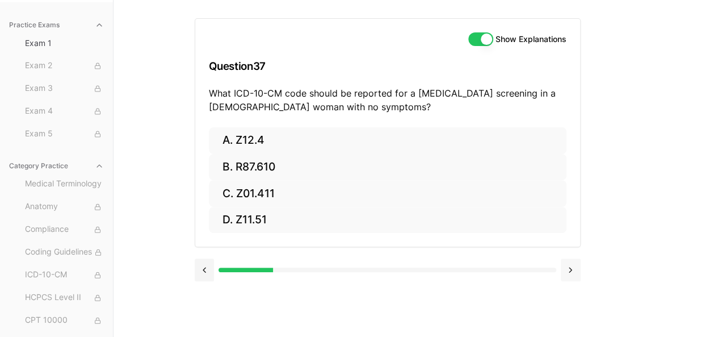
click at [573, 268] on button at bounding box center [571, 269] width 20 height 23
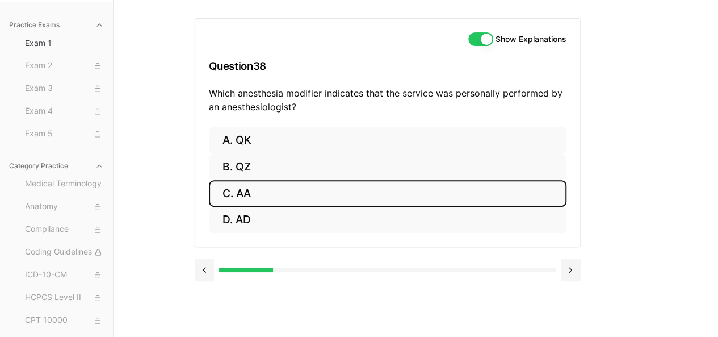
click at [260, 195] on button "C. AA" at bounding box center [388, 193] width 358 height 27
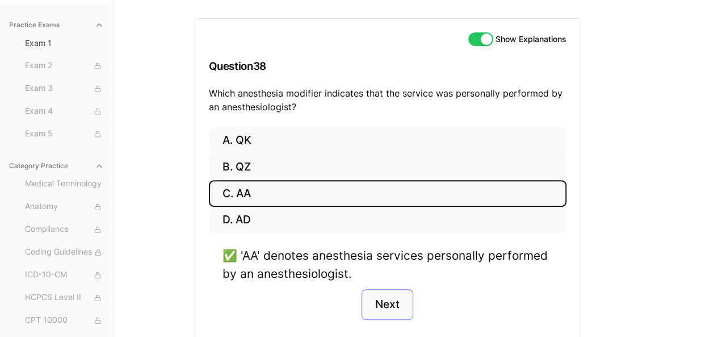
click at [394, 297] on button "Next" at bounding box center [388, 304] width 52 height 31
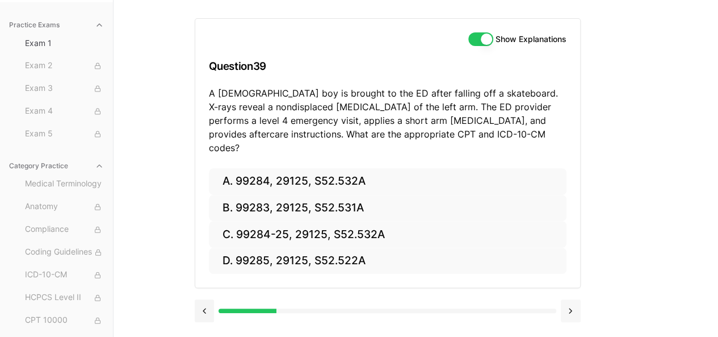
click at [577, 299] on button at bounding box center [571, 310] width 20 height 23
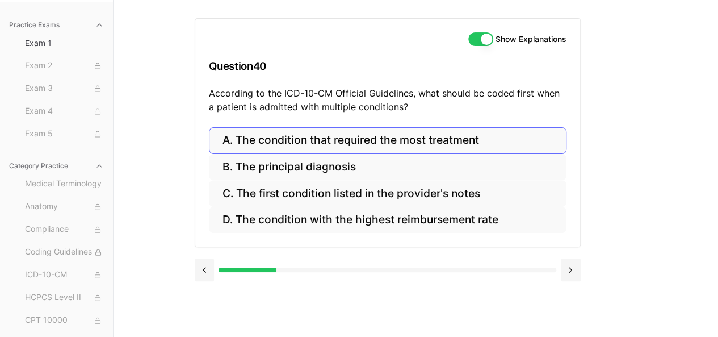
click at [343, 136] on button "A. The condition that required the most treatment" at bounding box center [388, 140] width 358 height 27
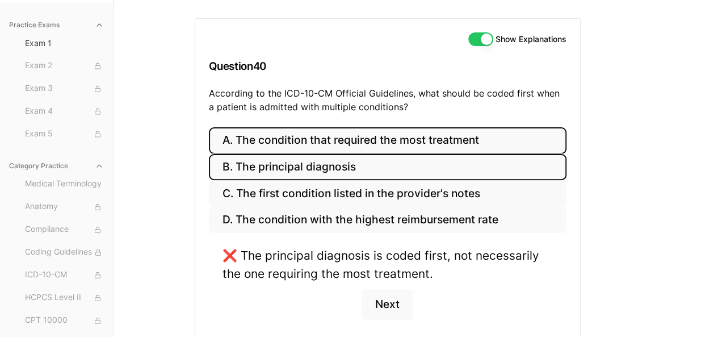
click at [320, 162] on button "B. The principal diagnosis" at bounding box center [388, 167] width 358 height 27
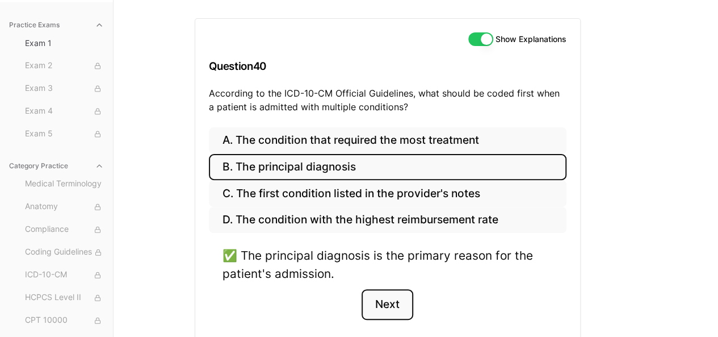
click at [397, 305] on button "Next" at bounding box center [388, 304] width 52 height 31
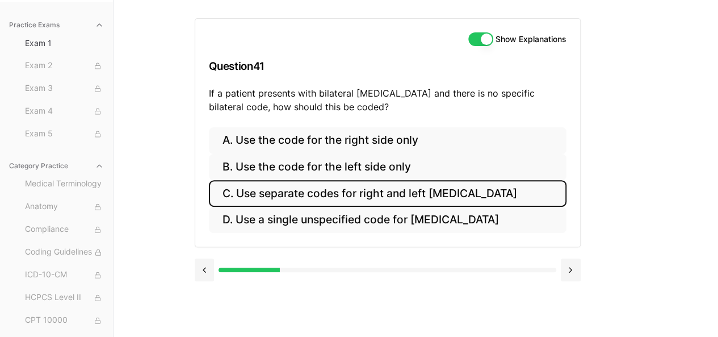
click at [270, 190] on button "C. Use separate codes for right and left [MEDICAL_DATA]" at bounding box center [388, 193] width 358 height 27
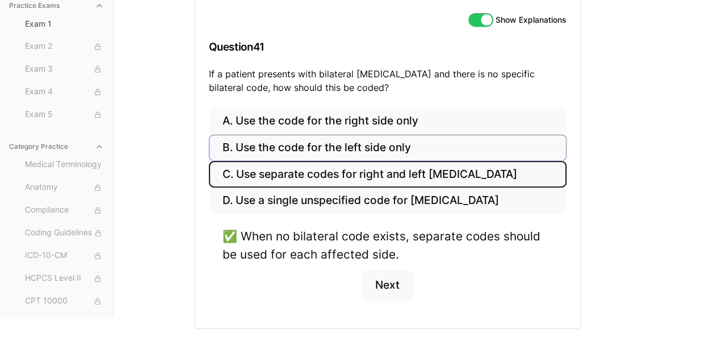
scroll to position [156, 0]
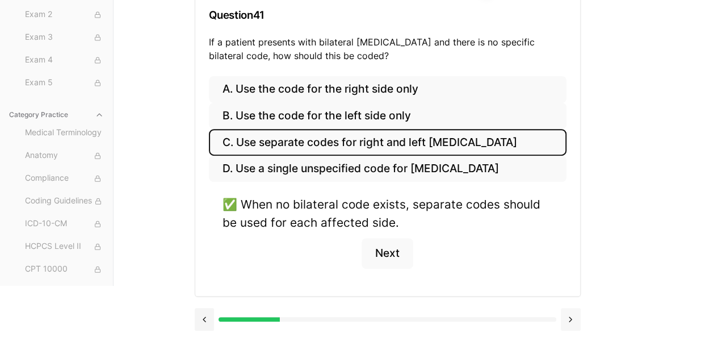
click at [570, 317] on button at bounding box center [571, 319] width 20 height 23
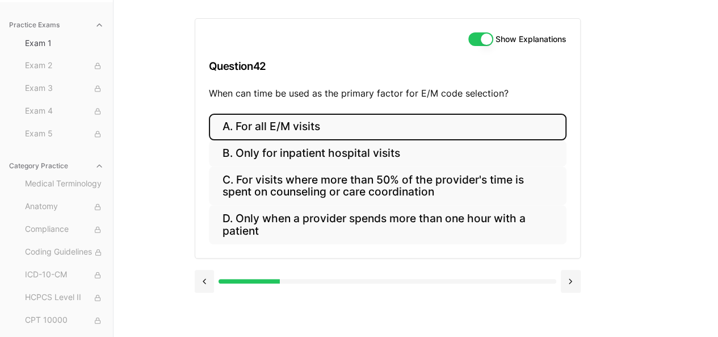
click at [268, 124] on button "A. For all E/M visits" at bounding box center [388, 127] width 358 height 27
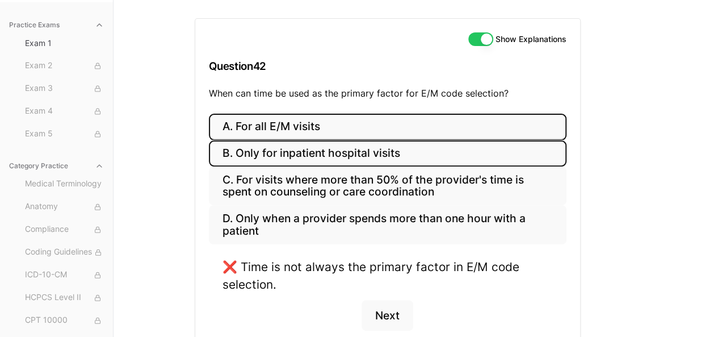
click at [289, 161] on button "B. Only for inpatient hospital visits" at bounding box center [388, 153] width 358 height 27
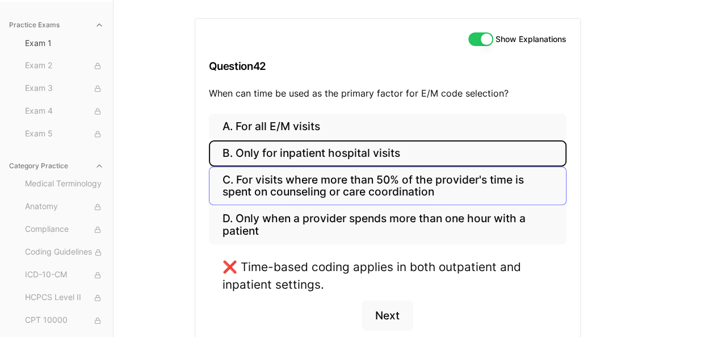
click at [287, 180] on button "C. For visits where more than 50% of the provider's time is spent on counseling…" at bounding box center [388, 185] width 358 height 39
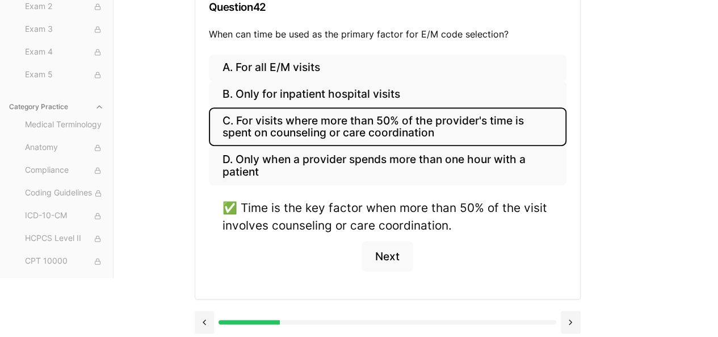
scroll to position [166, 0]
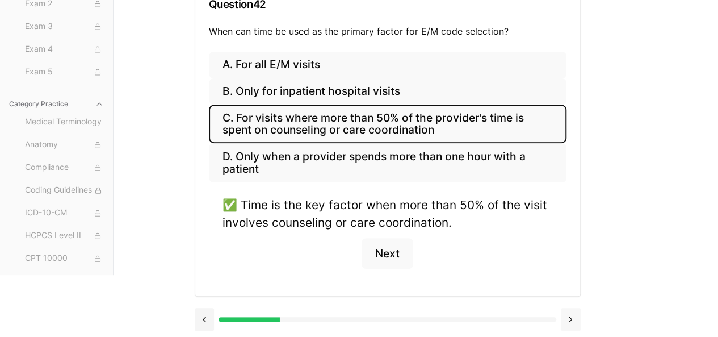
click at [570, 313] on button at bounding box center [571, 319] width 20 height 23
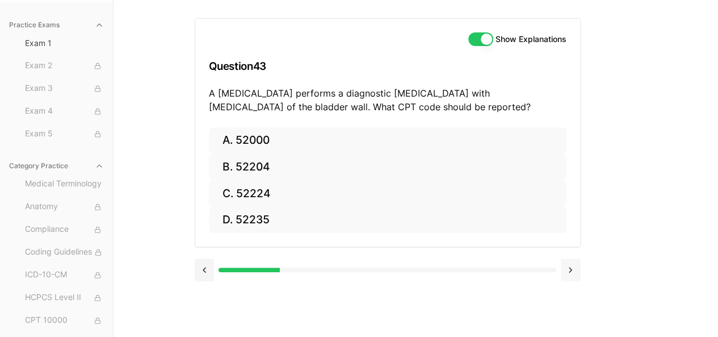
click at [572, 268] on button at bounding box center [571, 269] width 20 height 23
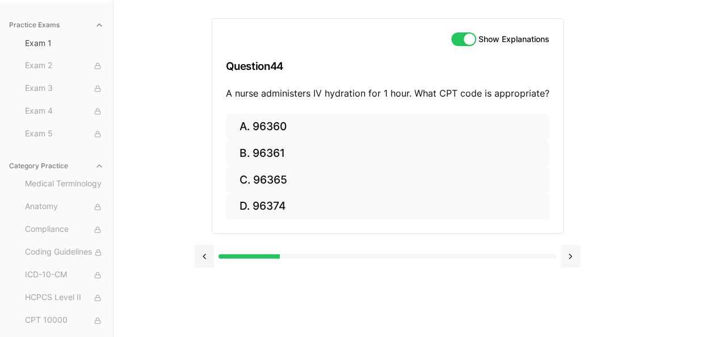
click at [572, 268] on div at bounding box center [388, 254] width 386 height 43
click at [572, 250] on button at bounding box center [571, 256] width 20 height 23
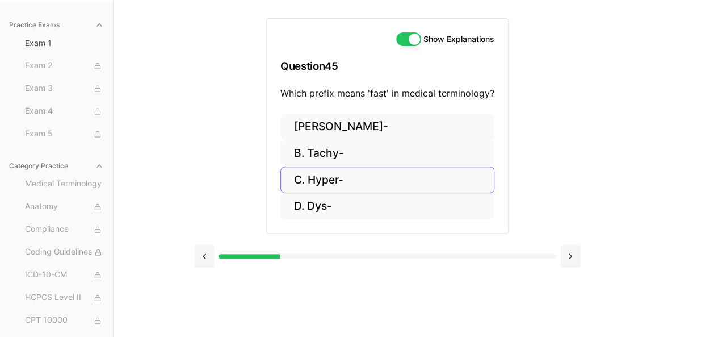
click at [350, 183] on button "C. Hyper-" at bounding box center [388, 179] width 214 height 27
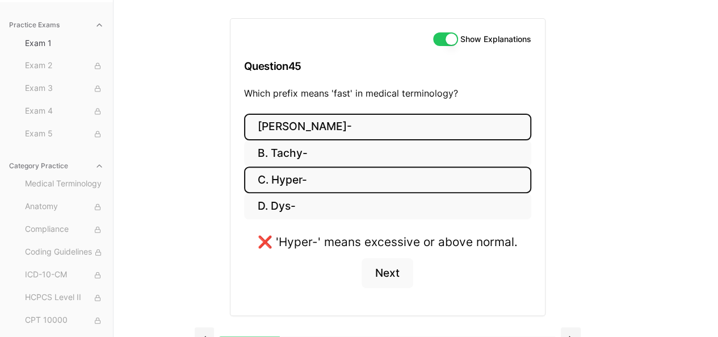
click at [294, 127] on button "[PERSON_NAME]-" at bounding box center [387, 127] width 287 height 27
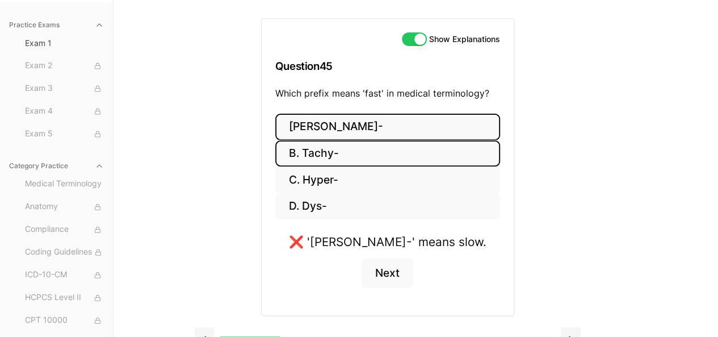
click at [300, 147] on button "B. Tachy-" at bounding box center [387, 153] width 225 height 27
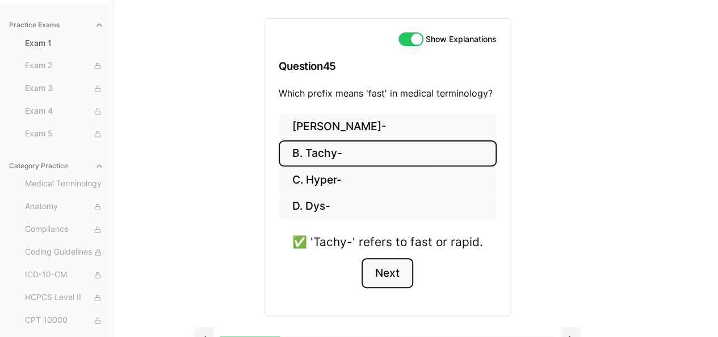
click at [393, 265] on button "Next" at bounding box center [388, 273] width 52 height 31
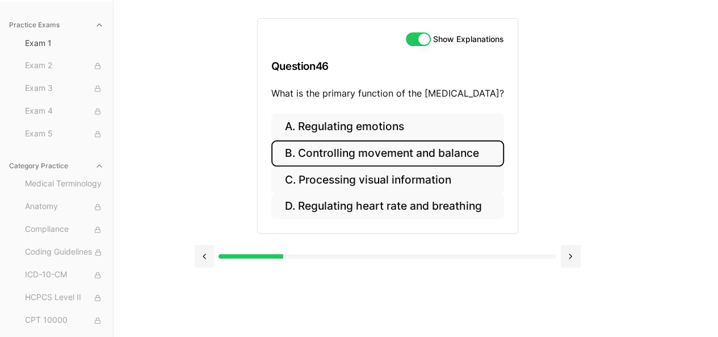
click at [333, 151] on button "B. Controlling movement and balance" at bounding box center [387, 153] width 233 height 27
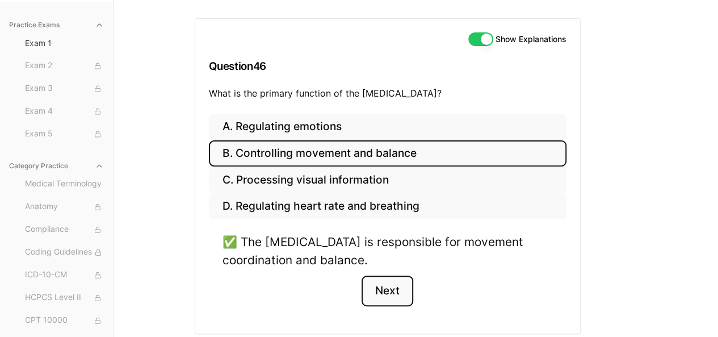
click at [398, 286] on button "Next" at bounding box center [388, 290] width 52 height 31
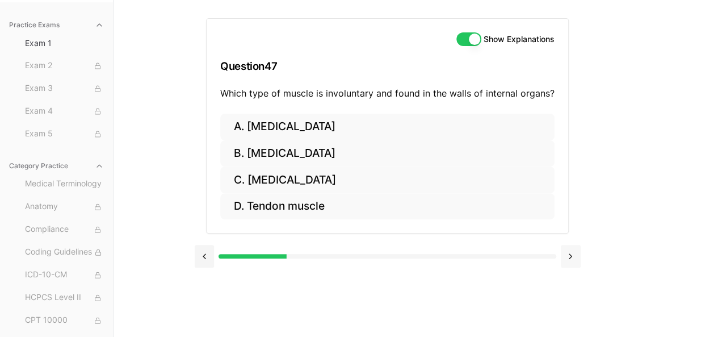
click at [575, 254] on button at bounding box center [571, 256] width 20 height 23
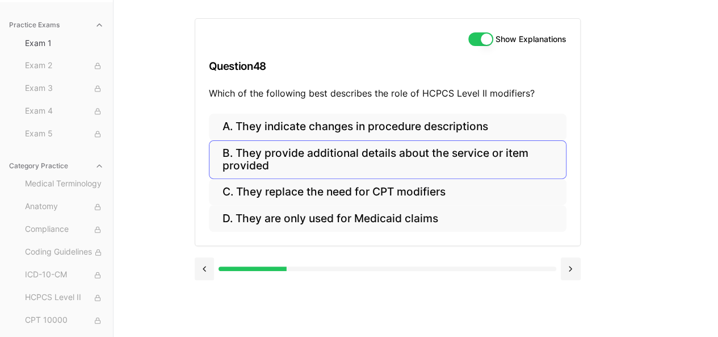
click at [373, 162] on button "B. They provide additional details about the service or item provided" at bounding box center [388, 159] width 358 height 39
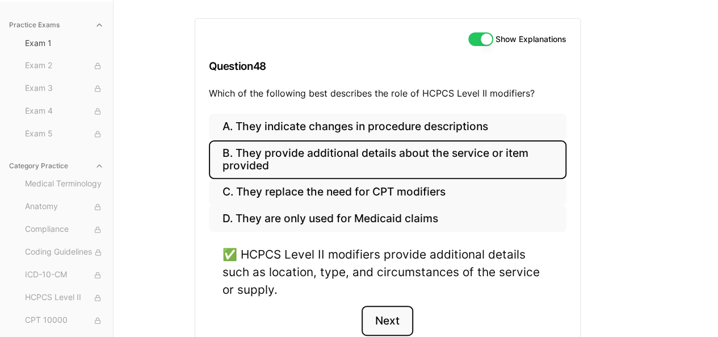
click at [391, 312] on button "Next" at bounding box center [388, 321] width 52 height 31
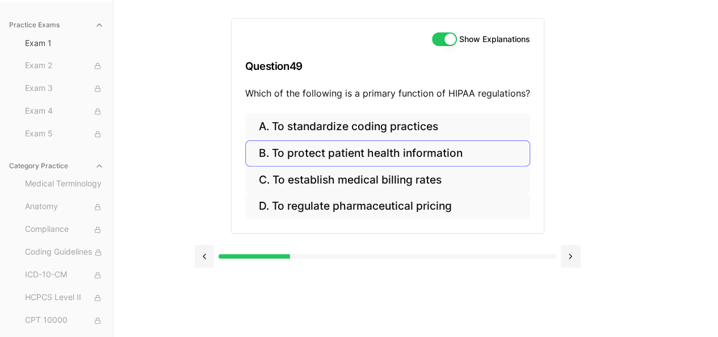
click at [321, 148] on button "B. To protect patient health information" at bounding box center [387, 153] width 285 height 27
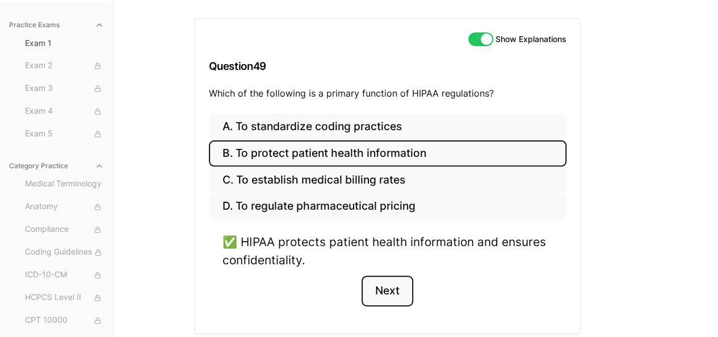
click at [396, 289] on button "Next" at bounding box center [388, 290] width 52 height 31
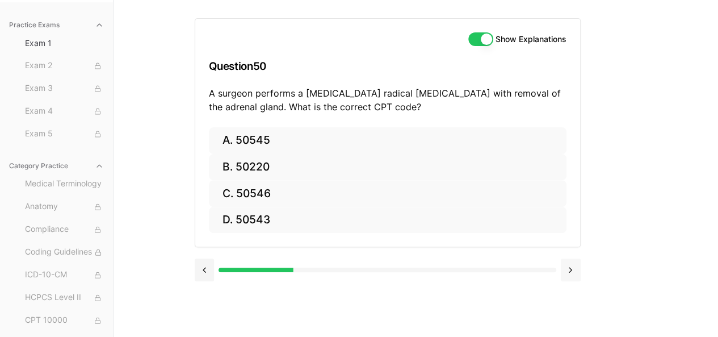
click at [575, 262] on button at bounding box center [571, 269] width 20 height 23
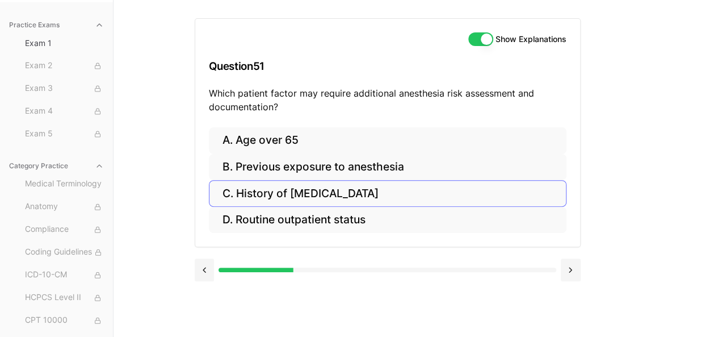
click at [360, 193] on button "C. History of [MEDICAL_DATA]" at bounding box center [388, 193] width 358 height 27
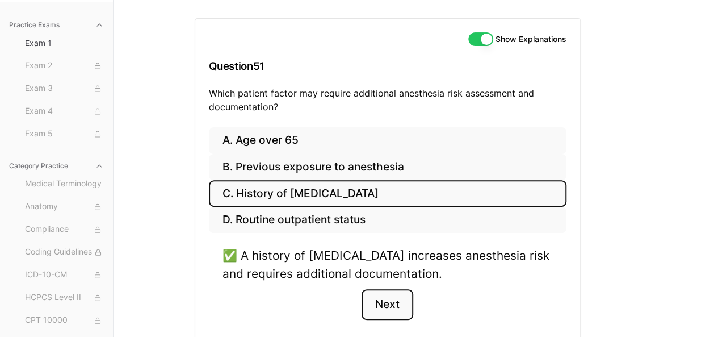
click at [396, 304] on button "Next" at bounding box center [388, 304] width 52 height 31
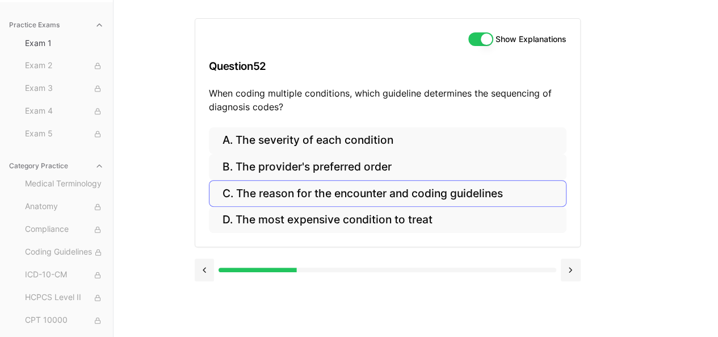
click at [256, 198] on button "C. The reason for the encounter and coding guidelines" at bounding box center [388, 193] width 358 height 27
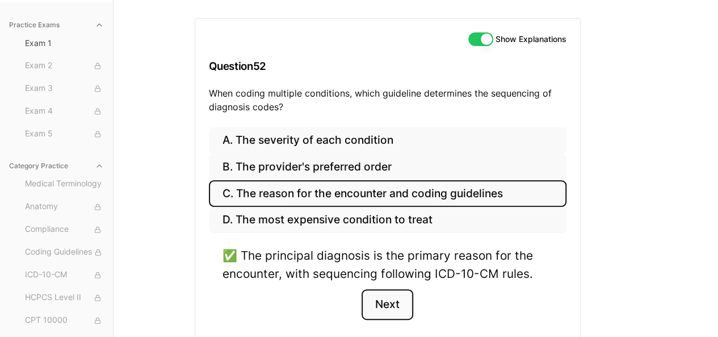
click at [396, 303] on button "Next" at bounding box center [388, 304] width 52 height 31
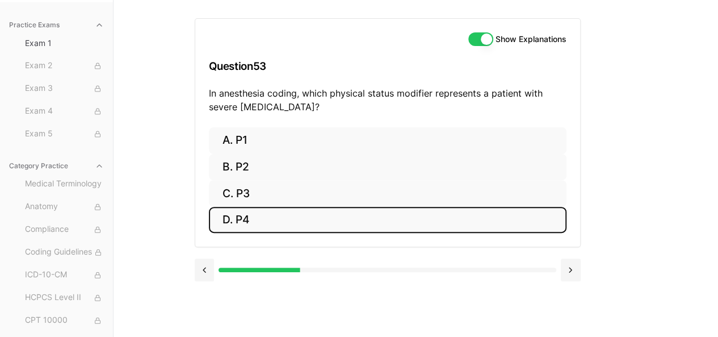
click at [244, 208] on button "D. P4" at bounding box center [388, 220] width 358 height 27
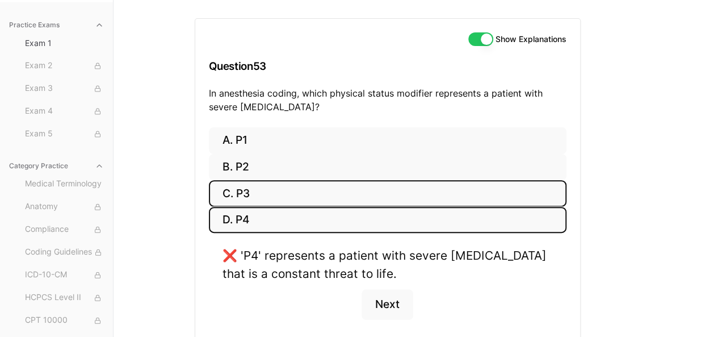
click at [242, 188] on button "C. P3" at bounding box center [388, 193] width 358 height 27
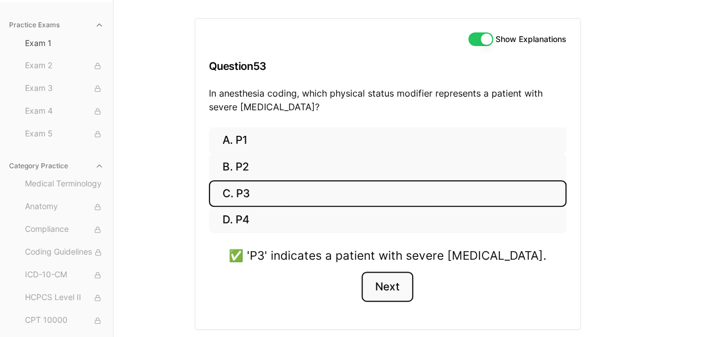
click at [397, 280] on button "Next" at bounding box center [388, 286] width 52 height 31
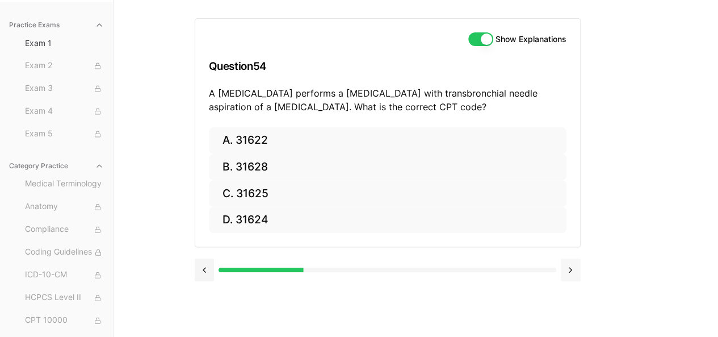
click at [571, 265] on button at bounding box center [571, 269] width 20 height 23
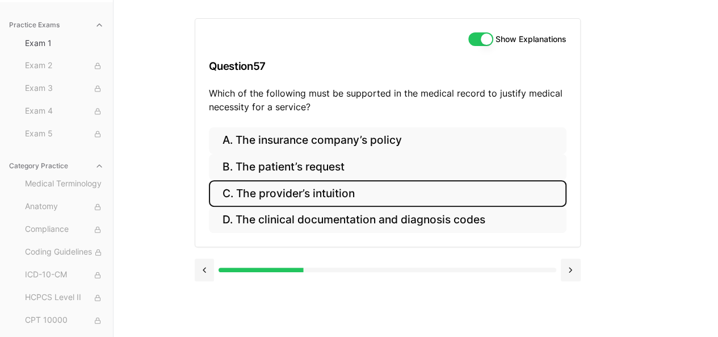
click at [300, 194] on button "C. The provider’s intuition" at bounding box center [388, 193] width 358 height 27
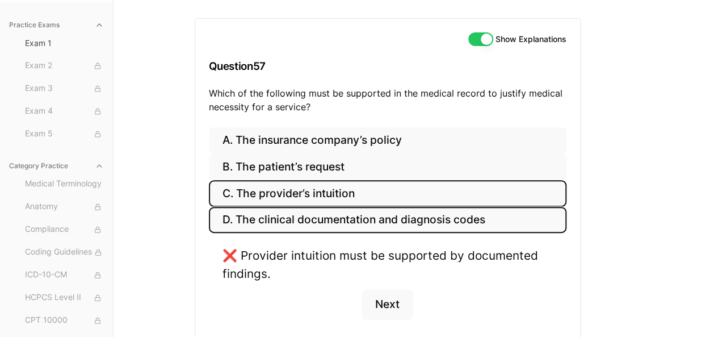
click at [301, 212] on button "D. The clinical documentation and diagnosis codes" at bounding box center [388, 220] width 358 height 27
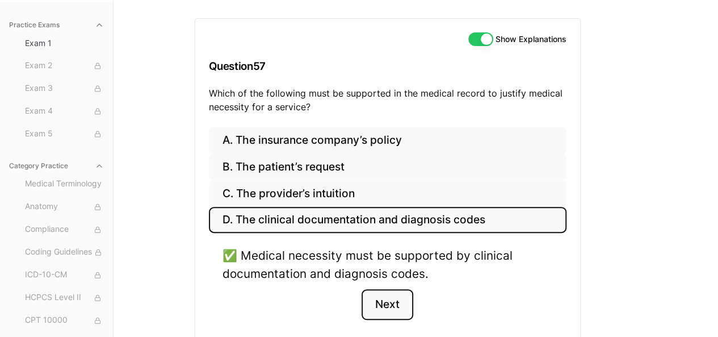
click at [398, 302] on button "Next" at bounding box center [388, 304] width 52 height 31
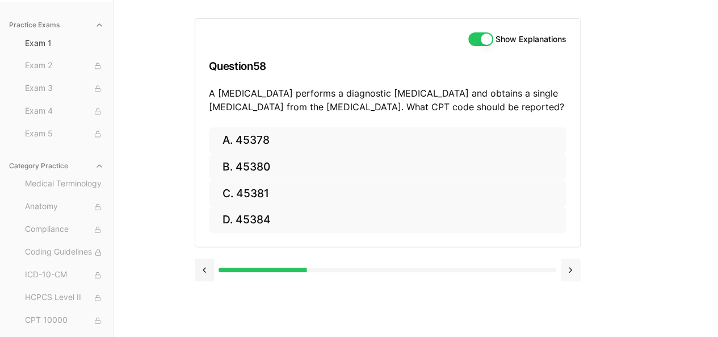
click at [570, 272] on button at bounding box center [571, 269] width 20 height 23
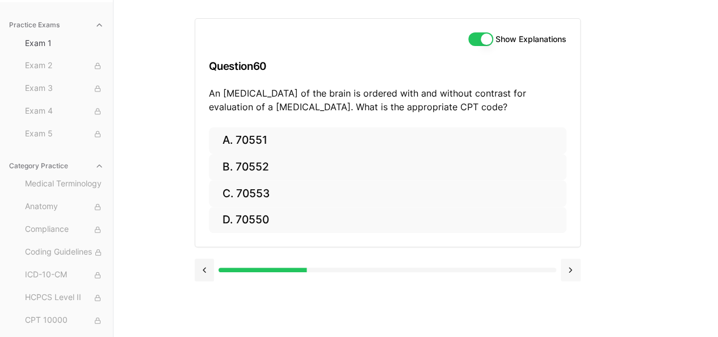
click at [570, 272] on button at bounding box center [571, 269] width 20 height 23
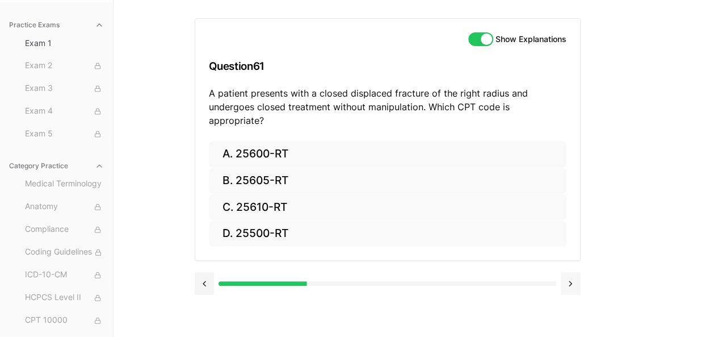
click at [570, 272] on button at bounding box center [571, 283] width 20 height 23
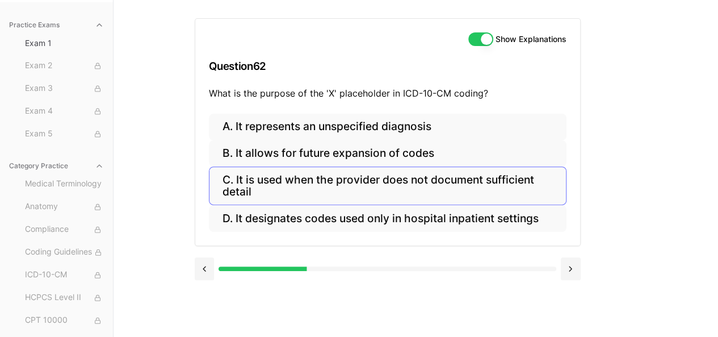
click at [300, 175] on button "C. It is used when the provider does not document sufficient detail" at bounding box center [388, 185] width 358 height 39
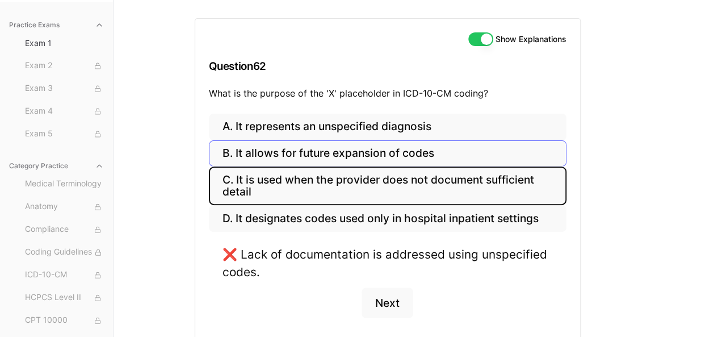
click at [300, 149] on button "B. It allows for future expansion of codes" at bounding box center [388, 153] width 358 height 27
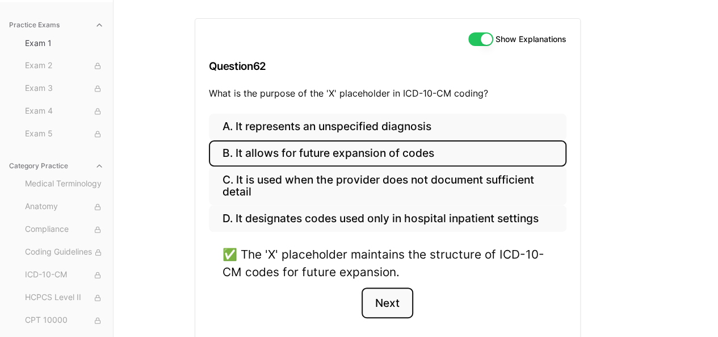
click at [387, 292] on button "Next" at bounding box center [388, 302] width 52 height 31
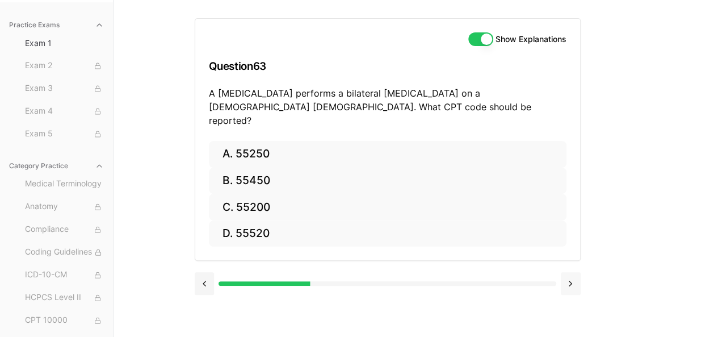
click at [569, 272] on button at bounding box center [571, 283] width 20 height 23
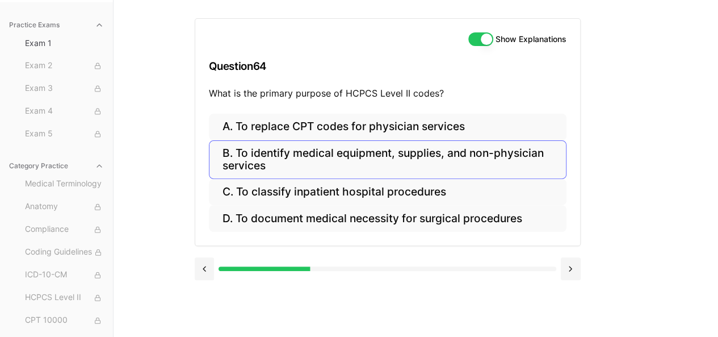
click at [393, 154] on button "B. To identify medical equipment, supplies, and non-physician services" at bounding box center [388, 159] width 358 height 39
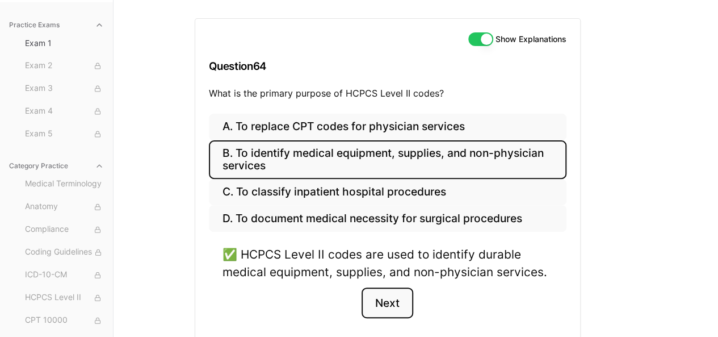
click at [391, 300] on button "Next" at bounding box center [388, 302] width 52 height 31
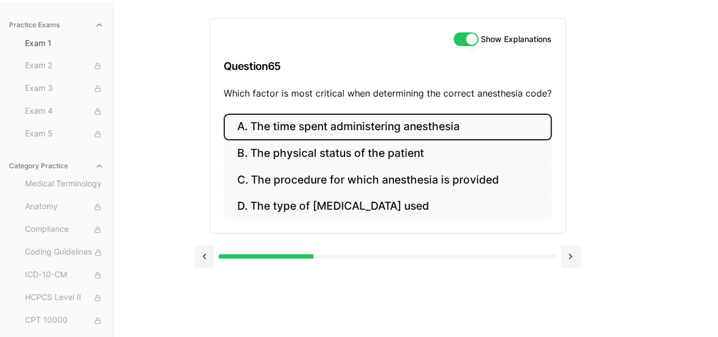
click at [354, 126] on button "A. The time spent administering anesthesia" at bounding box center [388, 127] width 328 height 27
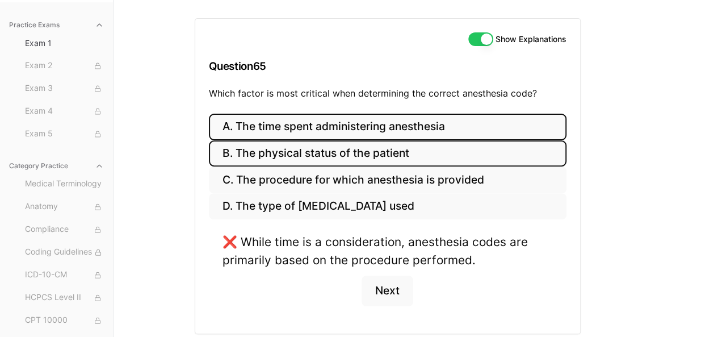
click at [354, 146] on button "B. The physical status of the patient" at bounding box center [388, 153] width 358 height 27
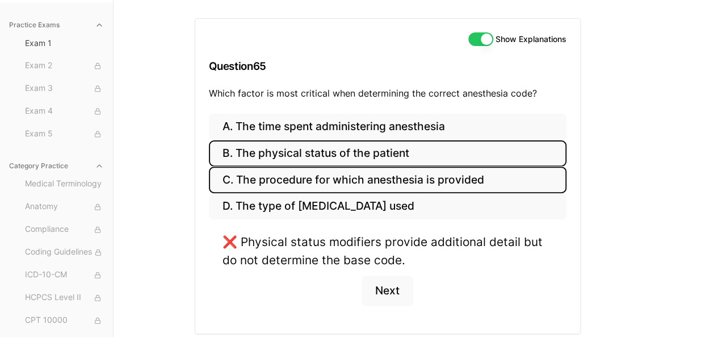
click at [357, 177] on button "C. The procedure for which anesthesia is provided" at bounding box center [388, 179] width 358 height 27
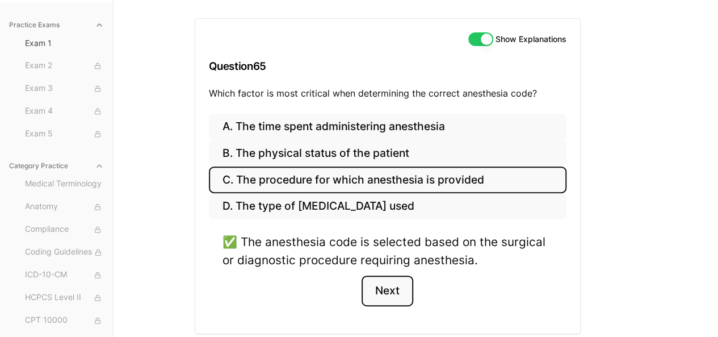
click at [396, 291] on button "Next" at bounding box center [388, 290] width 52 height 31
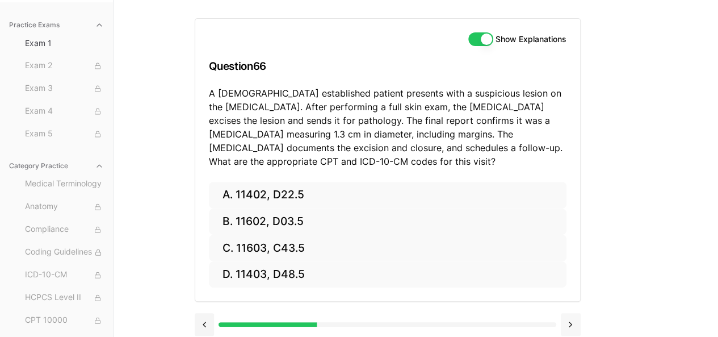
click at [571, 316] on button at bounding box center [571, 324] width 20 height 23
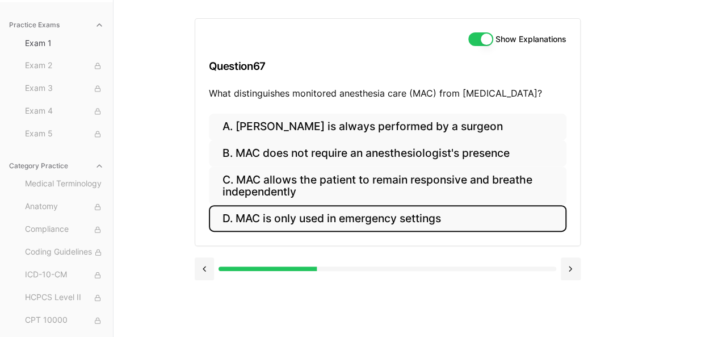
click at [354, 215] on button "D. MAC is only used in emergency settings" at bounding box center [388, 218] width 358 height 27
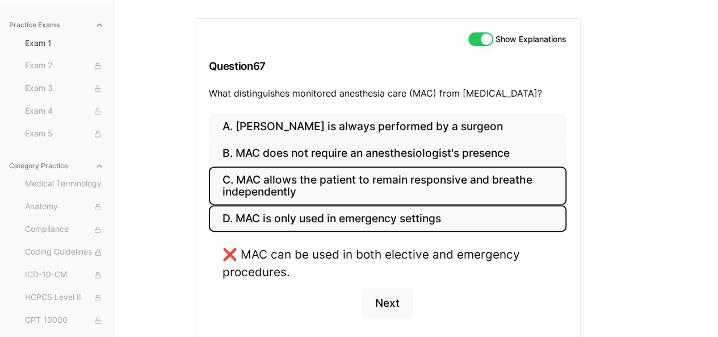
click at [359, 189] on button "C. MAC allows the patient to remain responsive and breathe independently" at bounding box center [388, 185] width 358 height 39
